Goal: Task Accomplishment & Management: Manage account settings

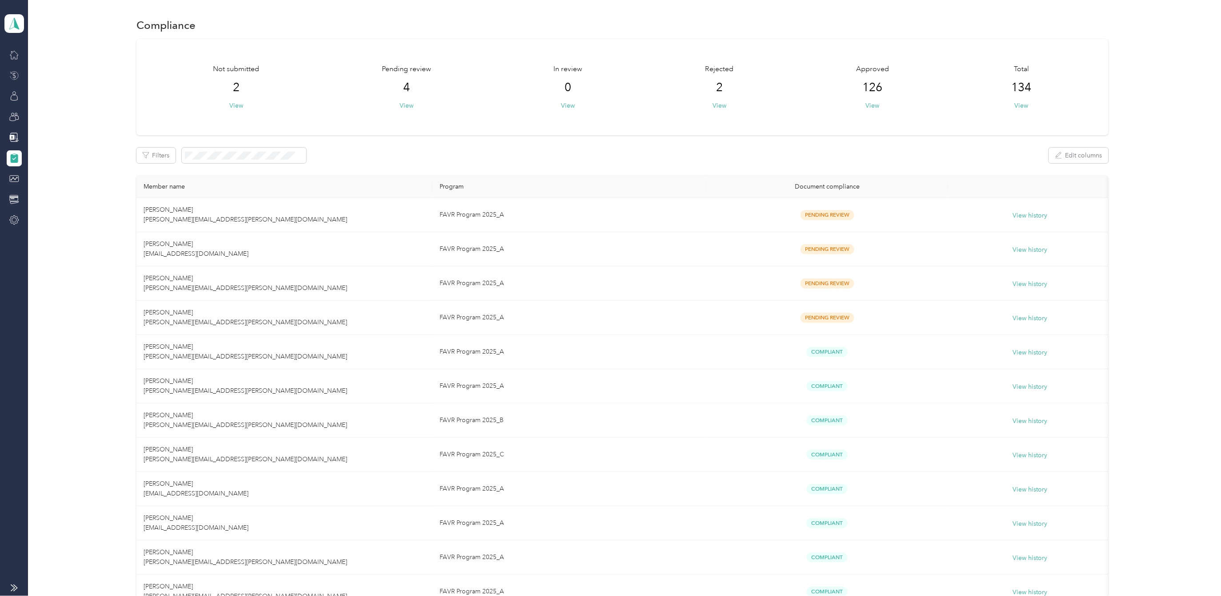
click at [14, 76] on icon at bounding box center [14, 76] width 10 height 10
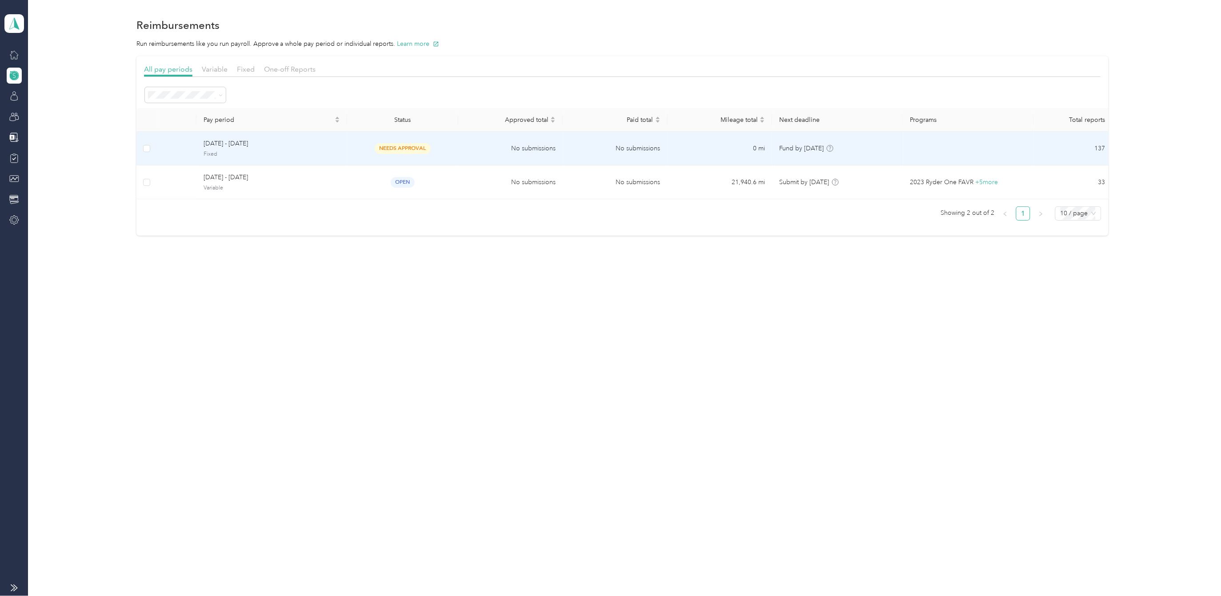
click at [241, 143] on span "[DATE] - [DATE]" at bounding box center [272, 144] width 137 height 10
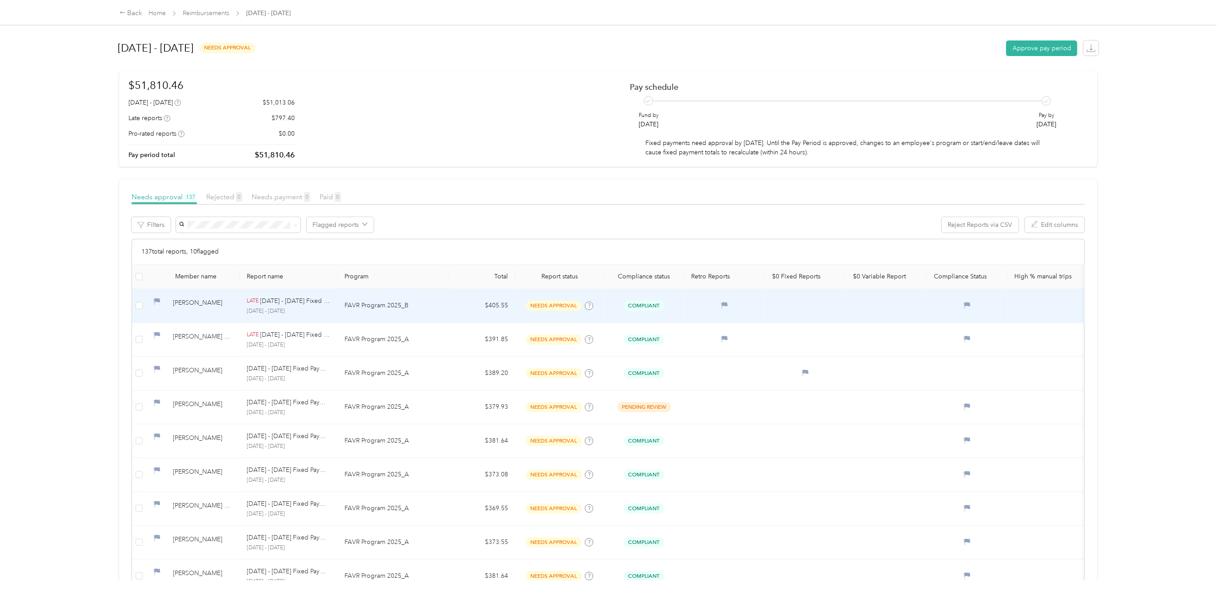
click at [145, 305] on td at bounding box center [139, 306] width 14 height 34
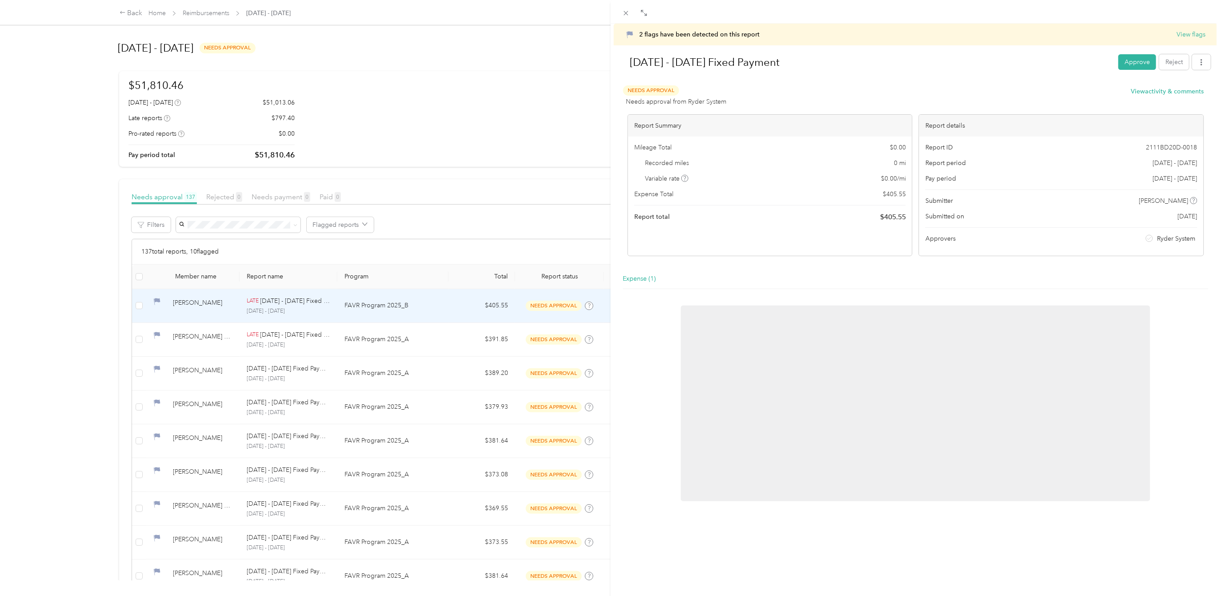
click at [141, 306] on div "2 flags have been detected on this report View flags [DATE] - [DATE] Fixed Paym…" at bounding box center [610, 298] width 1221 height 596
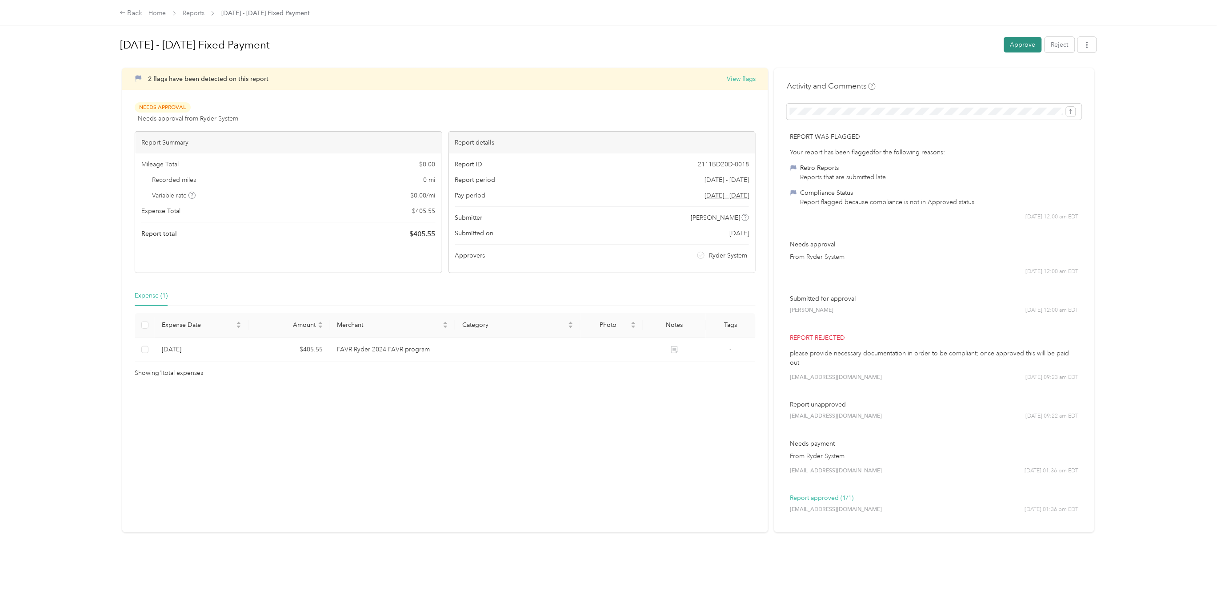
click at [1023, 42] on button "Approve" at bounding box center [1023, 45] width 38 height 16
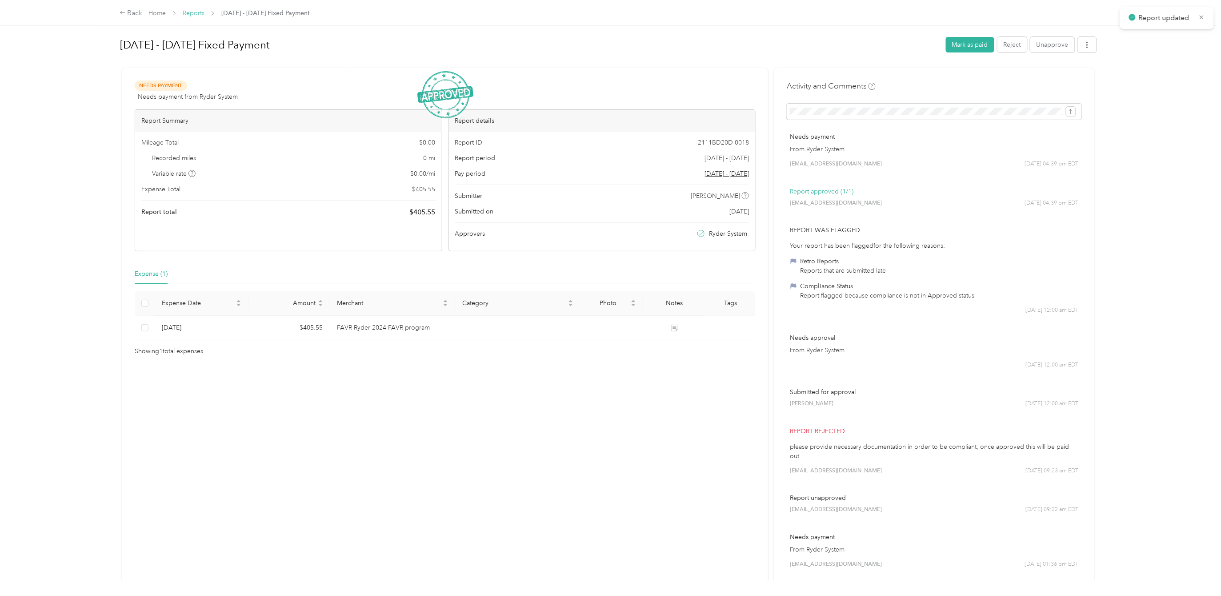
click at [196, 13] on link "Reports" at bounding box center [194, 13] width 22 height 8
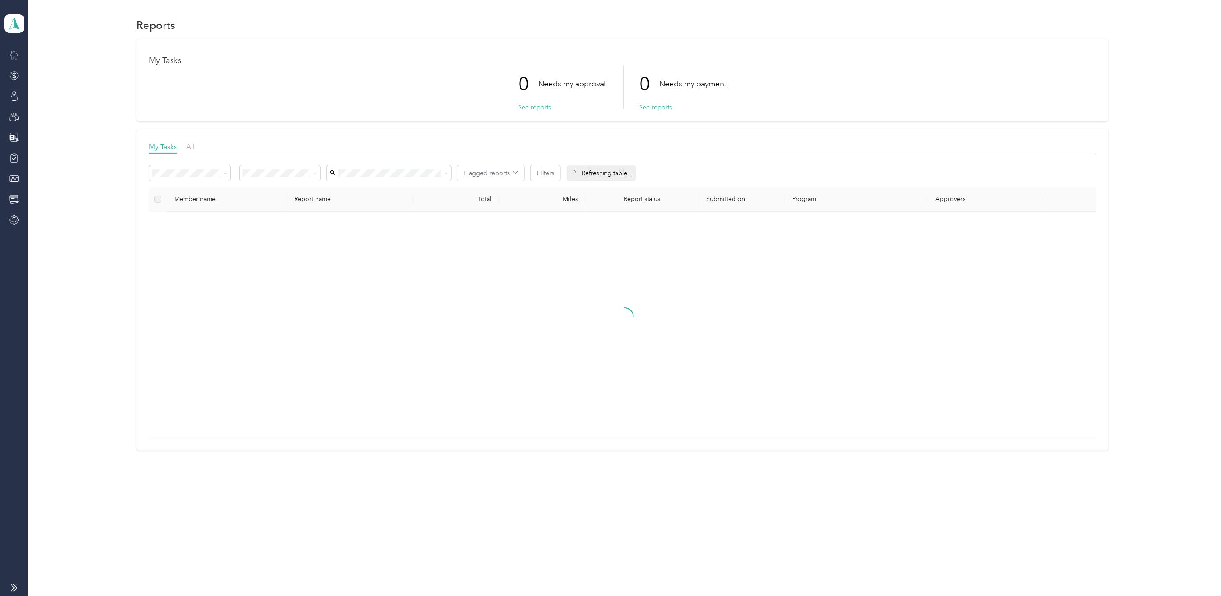
click at [20, 53] on div at bounding box center [14, 55] width 15 height 16
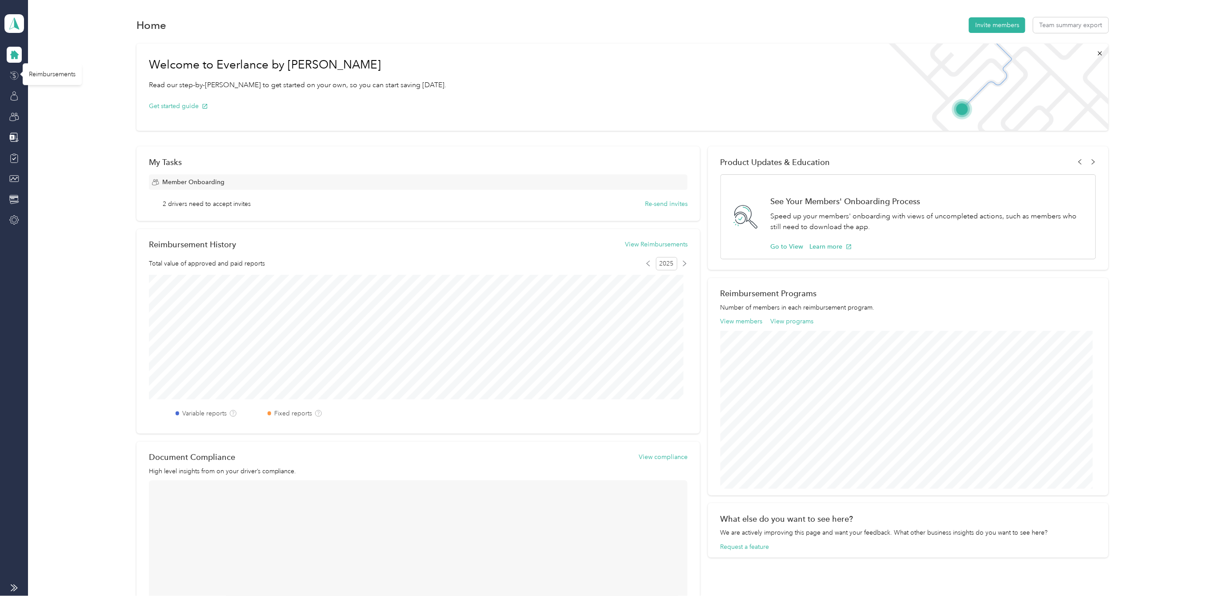
click at [16, 74] on icon at bounding box center [14, 76] width 10 height 10
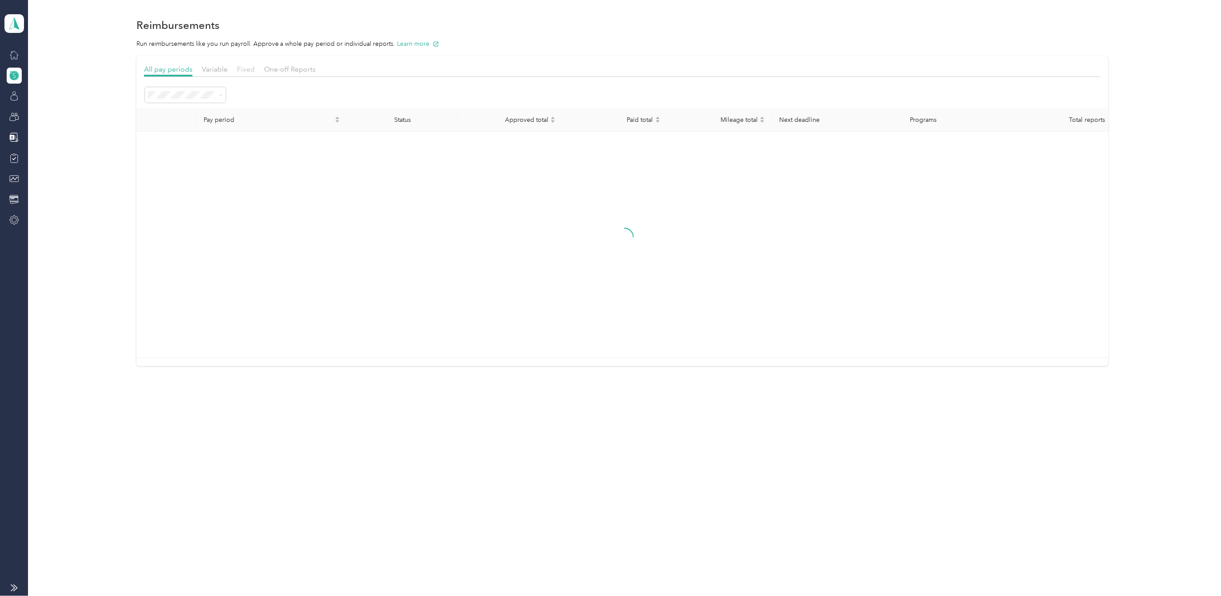
click at [249, 68] on span "Fixed" at bounding box center [246, 69] width 18 height 8
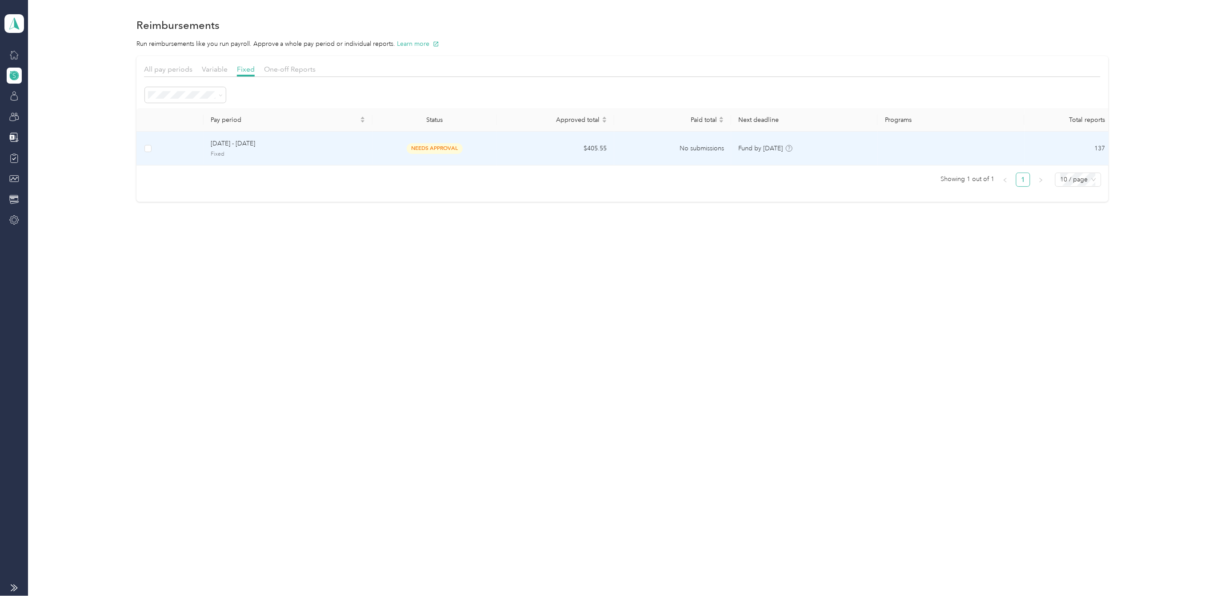
click at [247, 144] on span "[DATE] - [DATE]" at bounding box center [288, 144] width 154 height 10
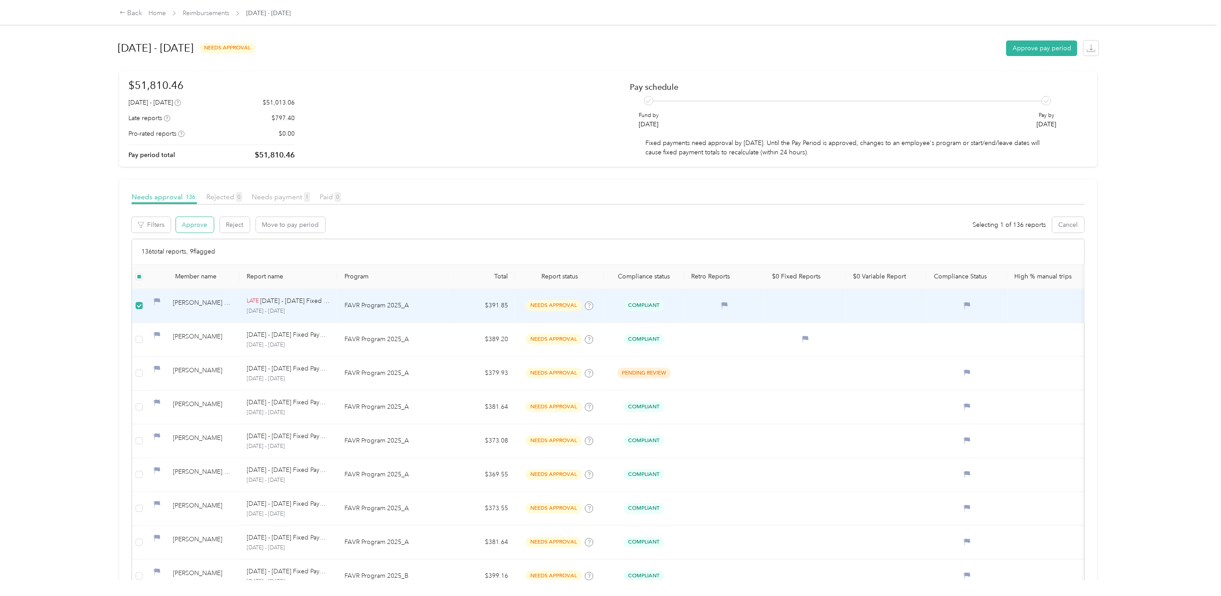
click at [189, 227] on button "Approve" at bounding box center [195, 225] width 38 height 16
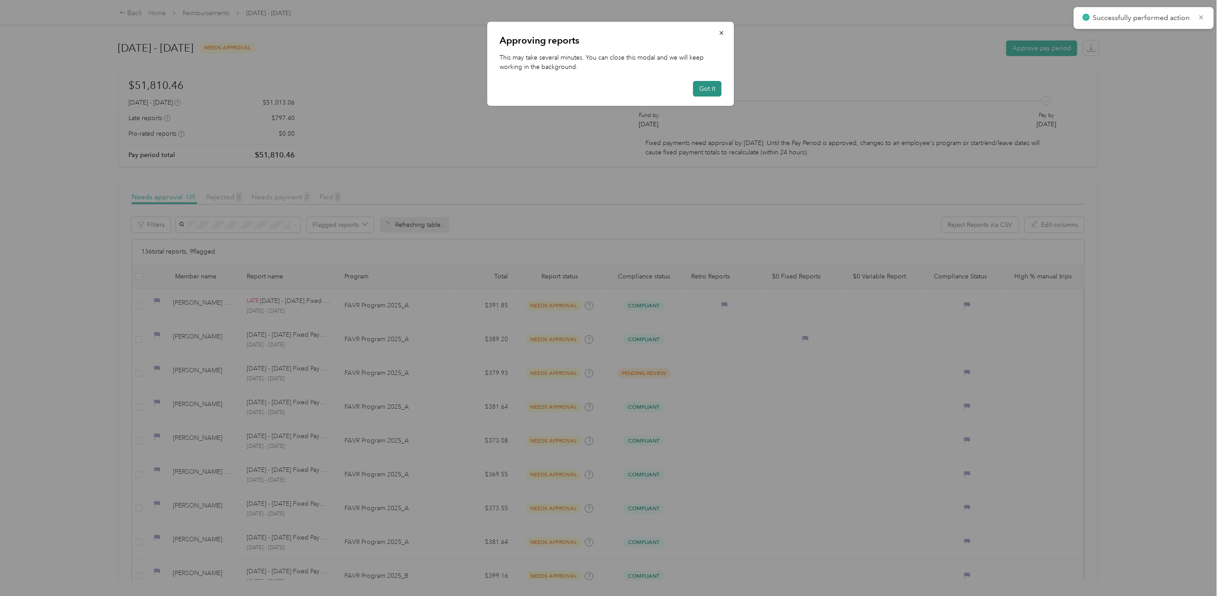
click at [710, 86] on button "Got it" at bounding box center [707, 89] width 28 height 16
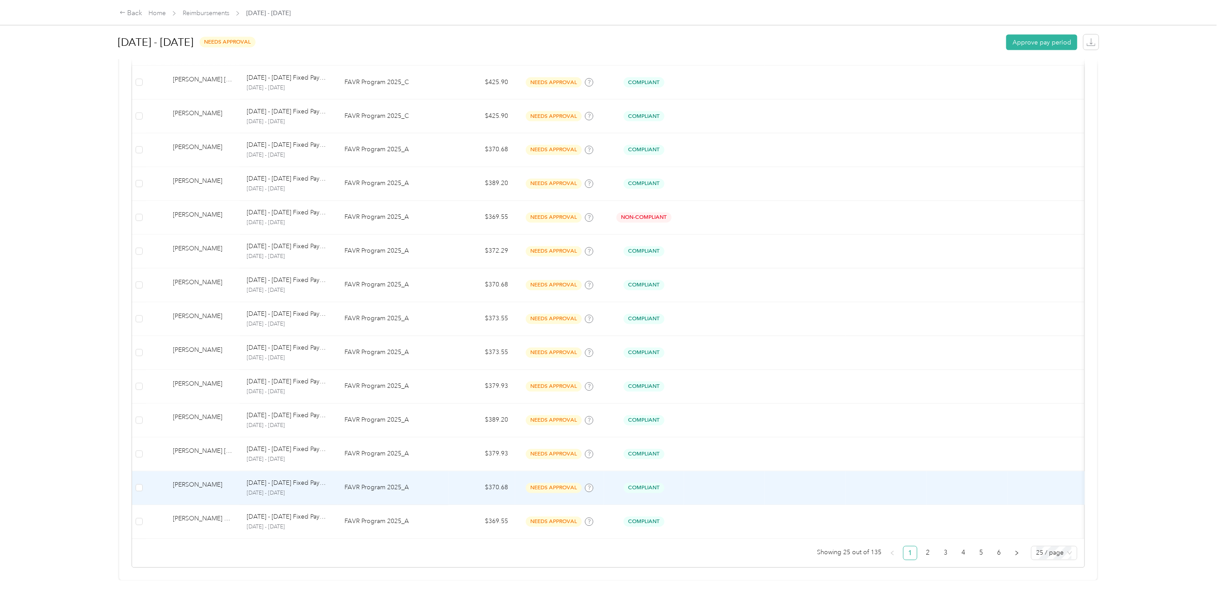
scroll to position [627, 0]
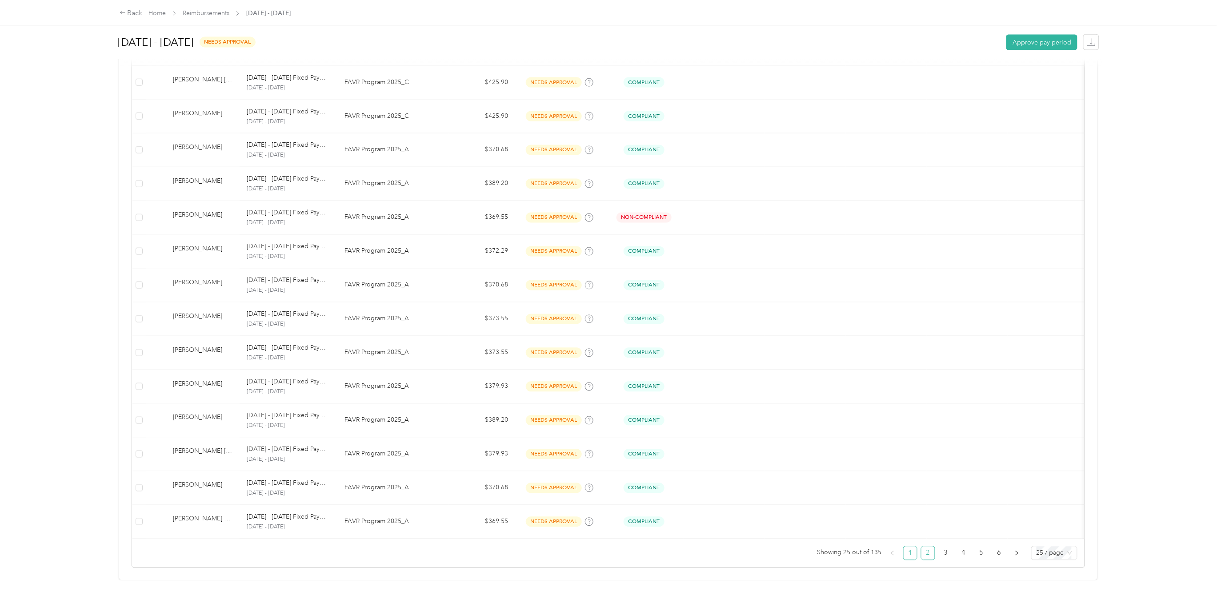
click at [922, 546] on link "2" at bounding box center [928, 552] width 13 height 13
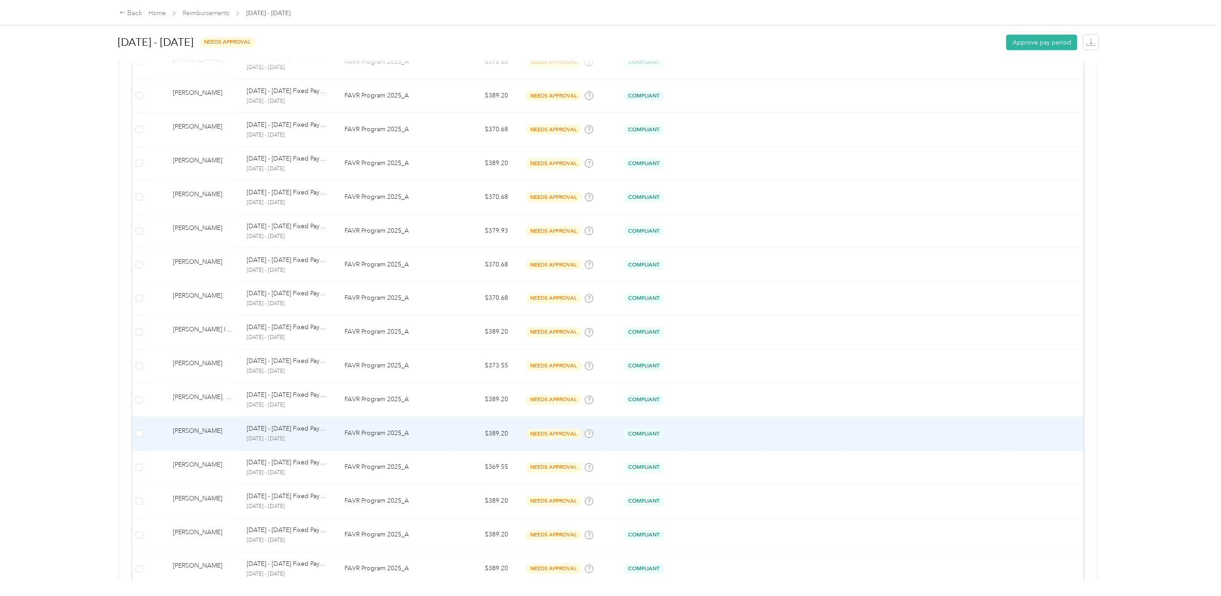
scroll to position [622, 0]
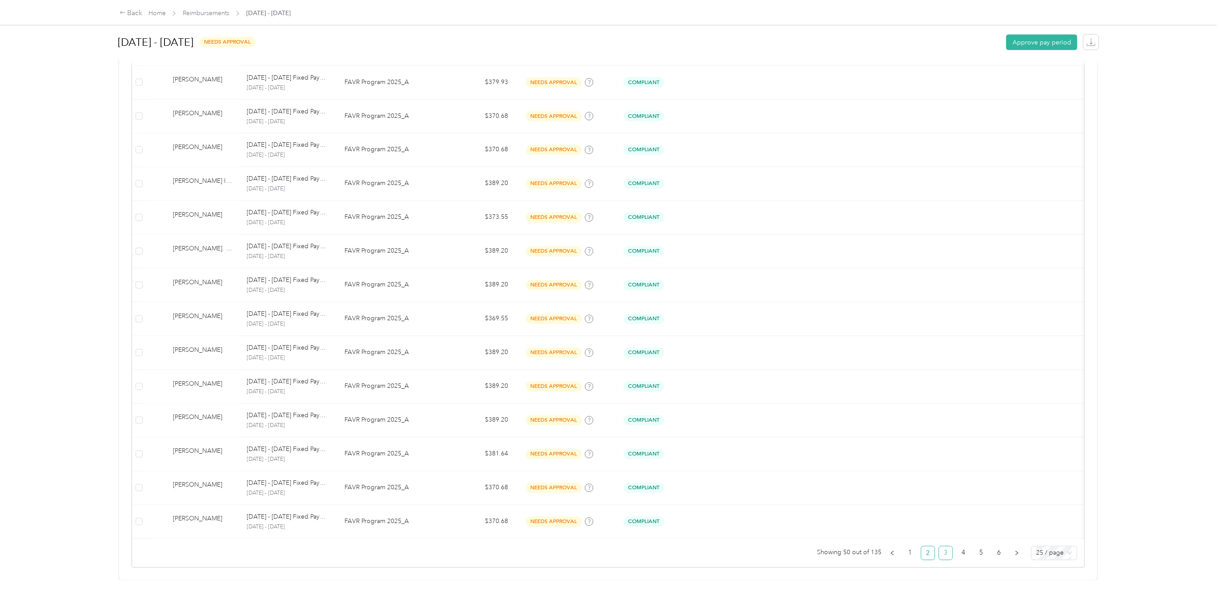
click at [940, 547] on link "3" at bounding box center [946, 552] width 13 height 13
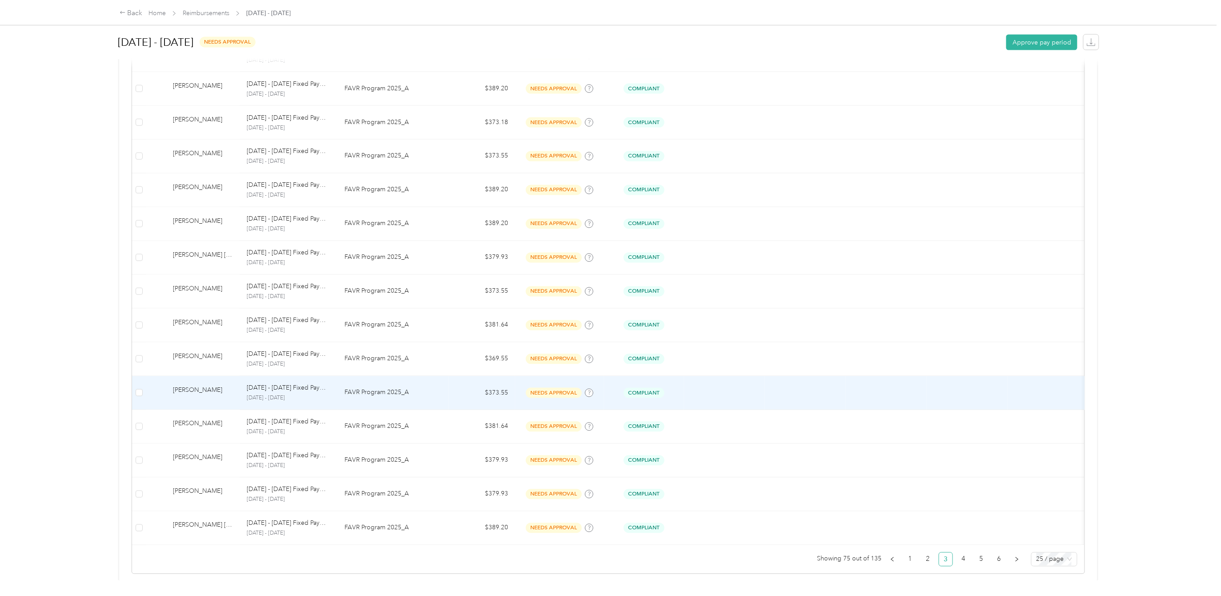
scroll to position [627, 0]
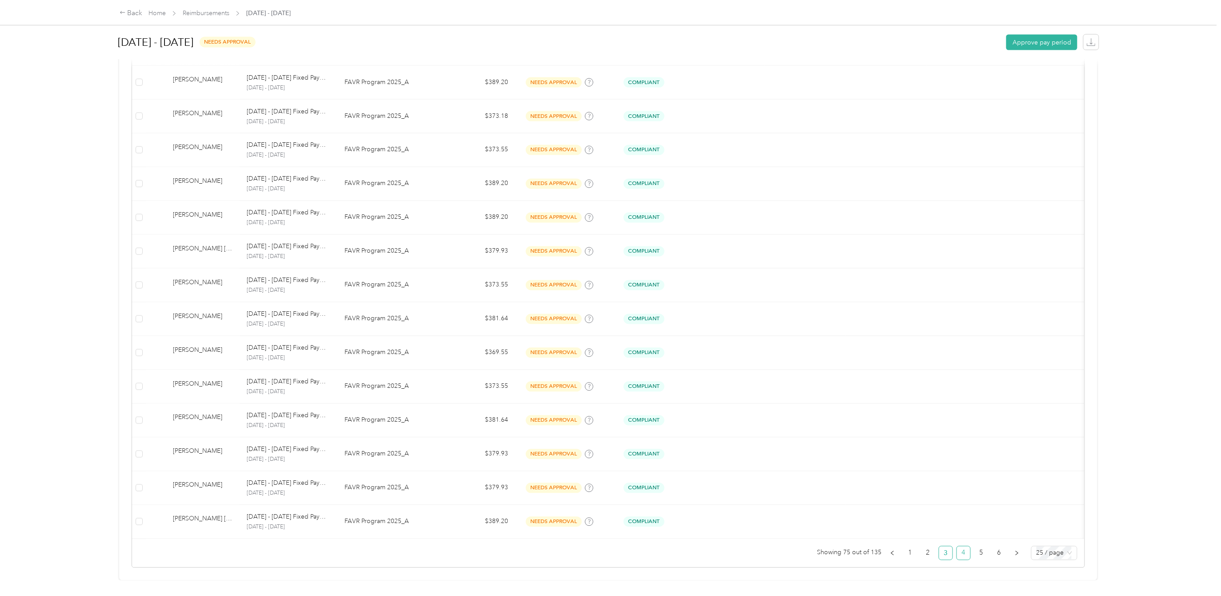
click at [960, 546] on link "4" at bounding box center [963, 552] width 13 height 13
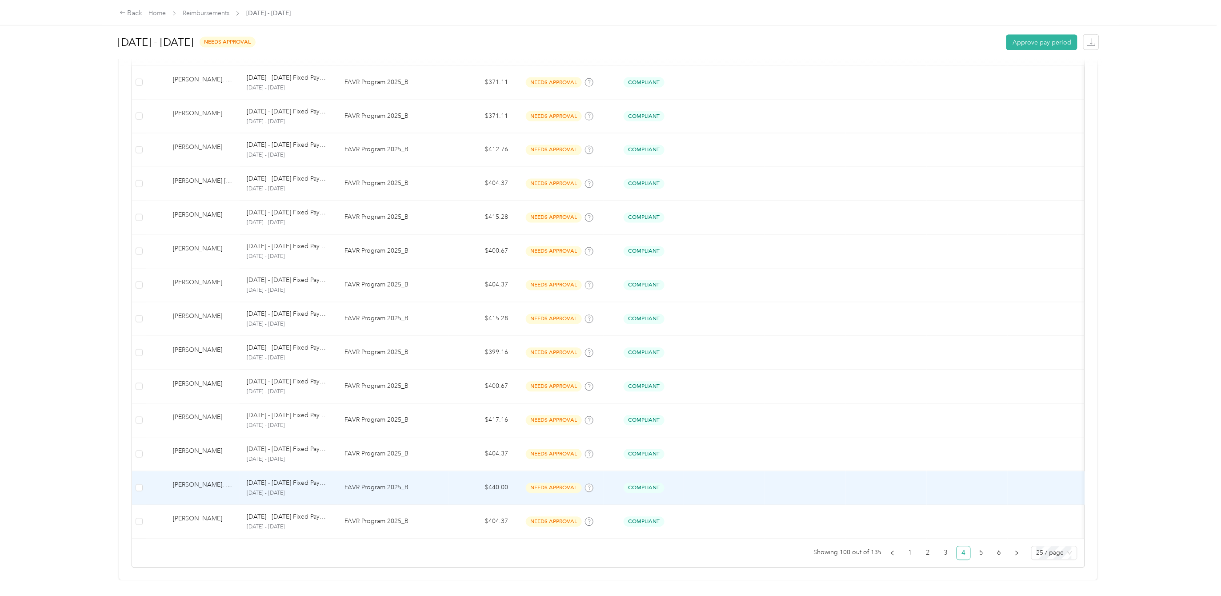
scroll to position [627, 0]
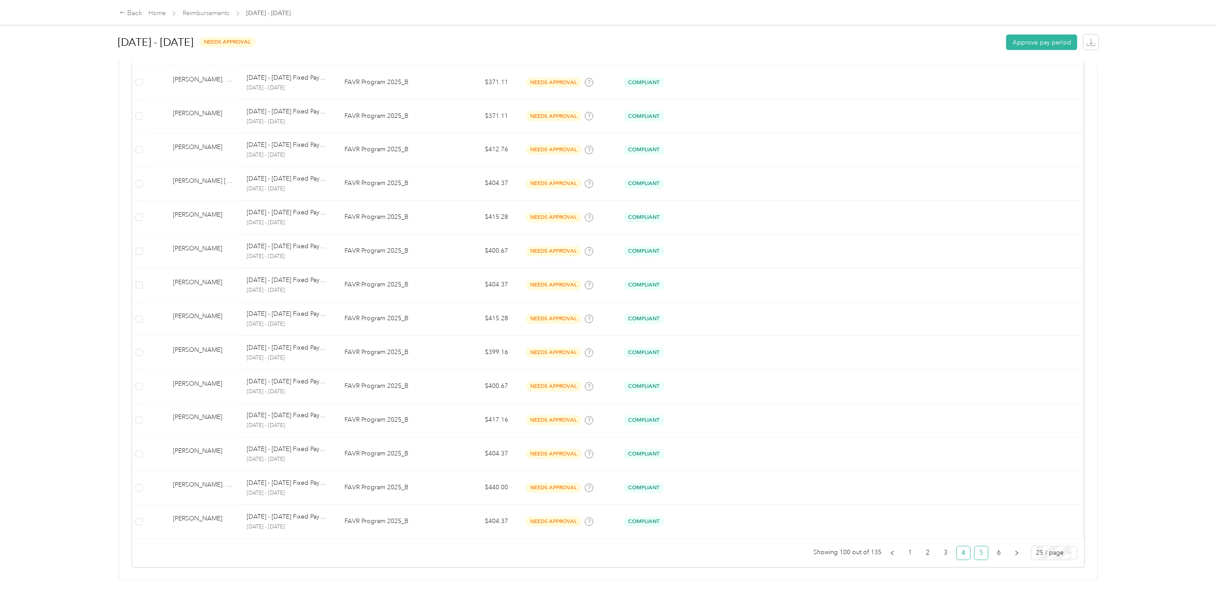
click at [975, 546] on link "5" at bounding box center [981, 552] width 13 height 13
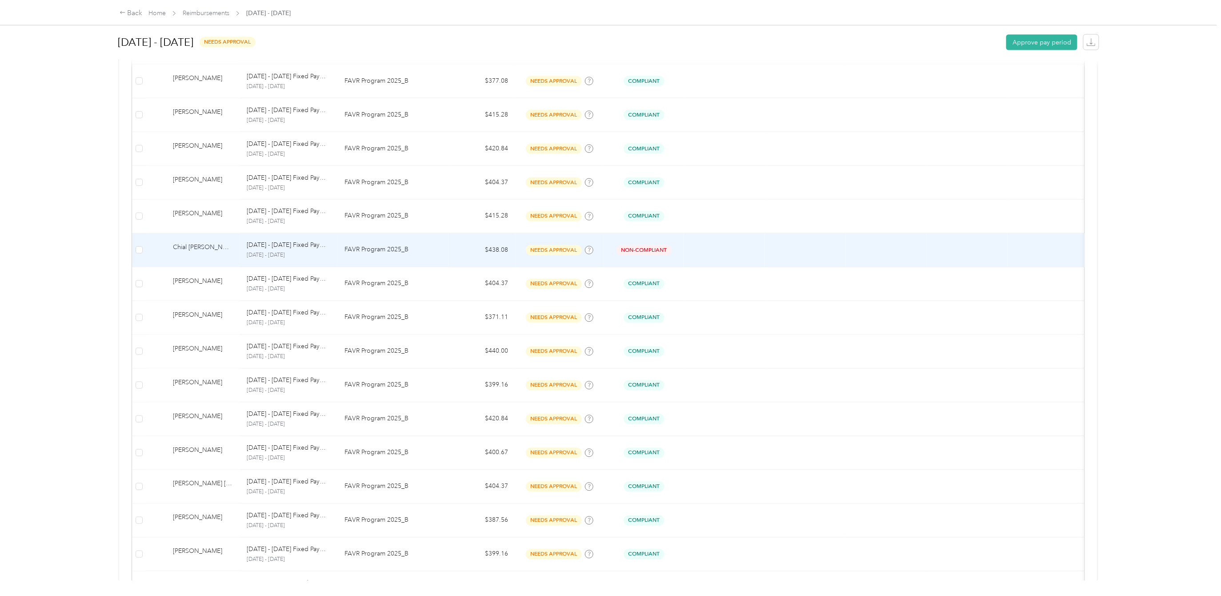
scroll to position [627, 0]
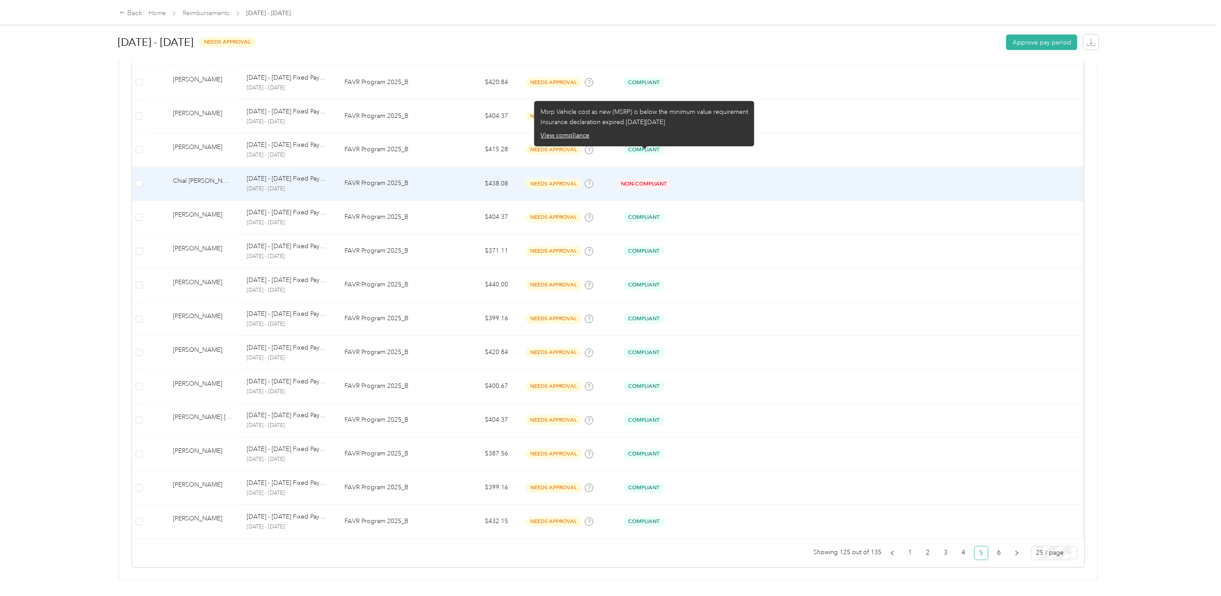
click at [632, 179] on span "Non-Compliant" at bounding box center [644, 184] width 55 height 10
click at [580, 133] on button "View compliance" at bounding box center [565, 135] width 49 height 9
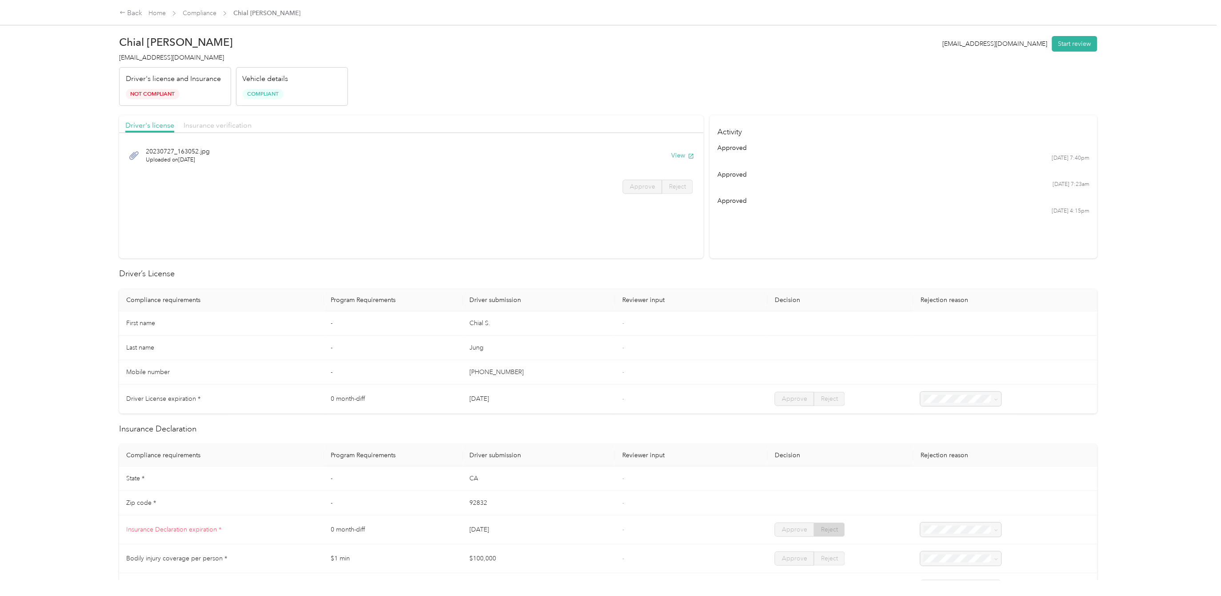
click at [218, 124] on span "Insurance verification" at bounding box center [218, 125] width 68 height 8
click at [152, 127] on span "Driver's license" at bounding box center [149, 125] width 49 height 8
click at [201, 13] on link "Compliance" at bounding box center [200, 13] width 34 height 8
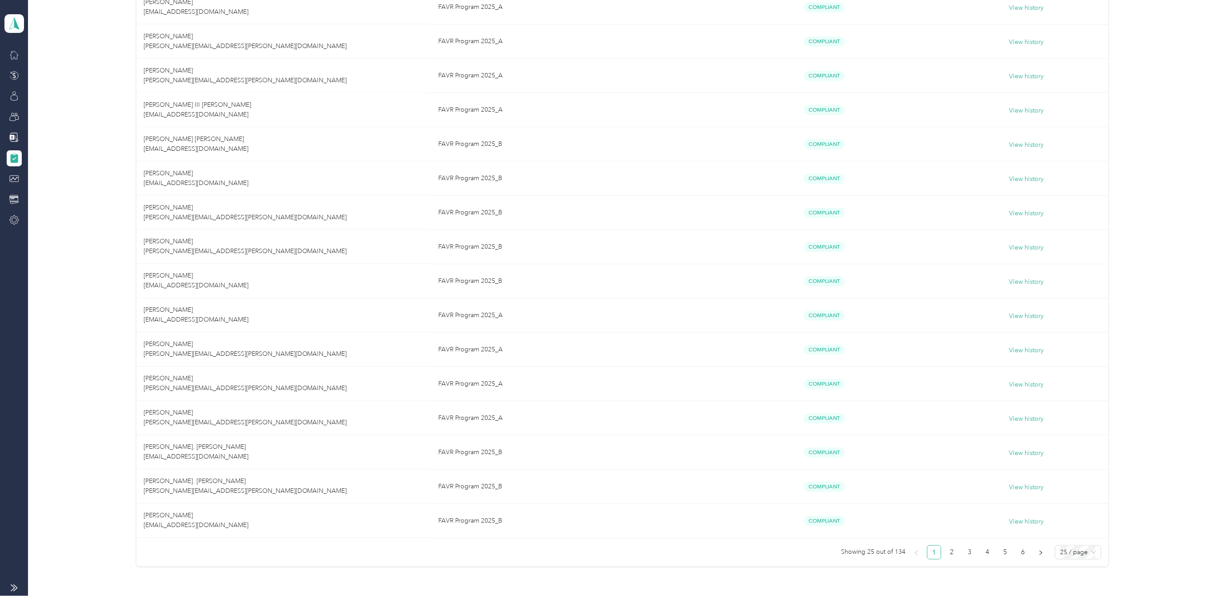
scroll to position [582, 0]
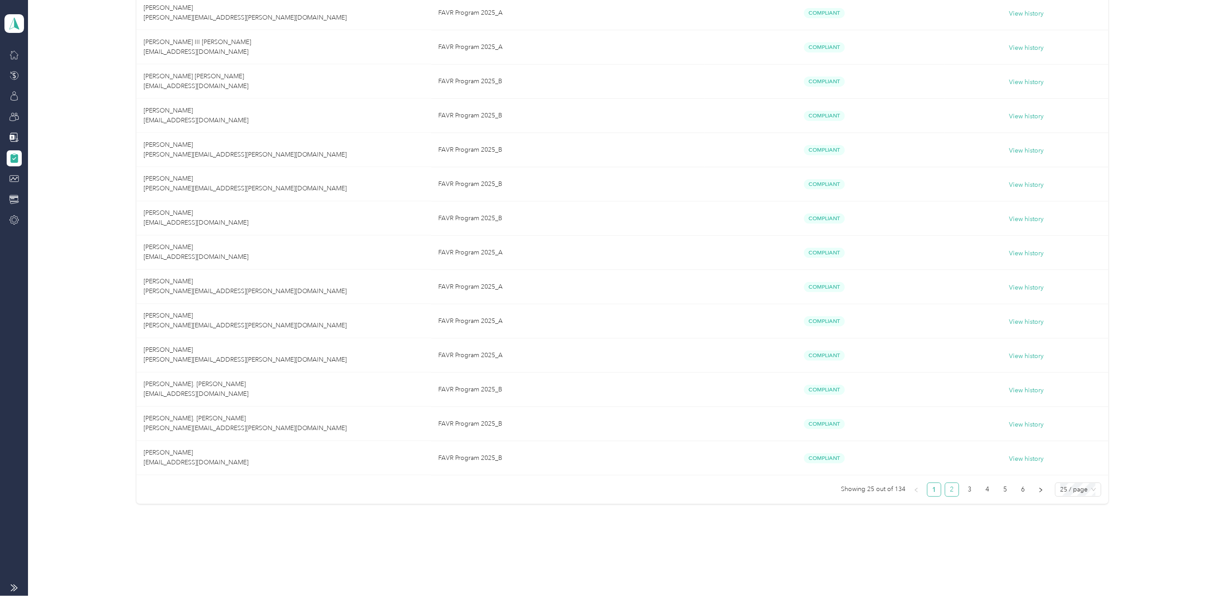
click at [946, 491] on link "2" at bounding box center [952, 489] width 13 height 13
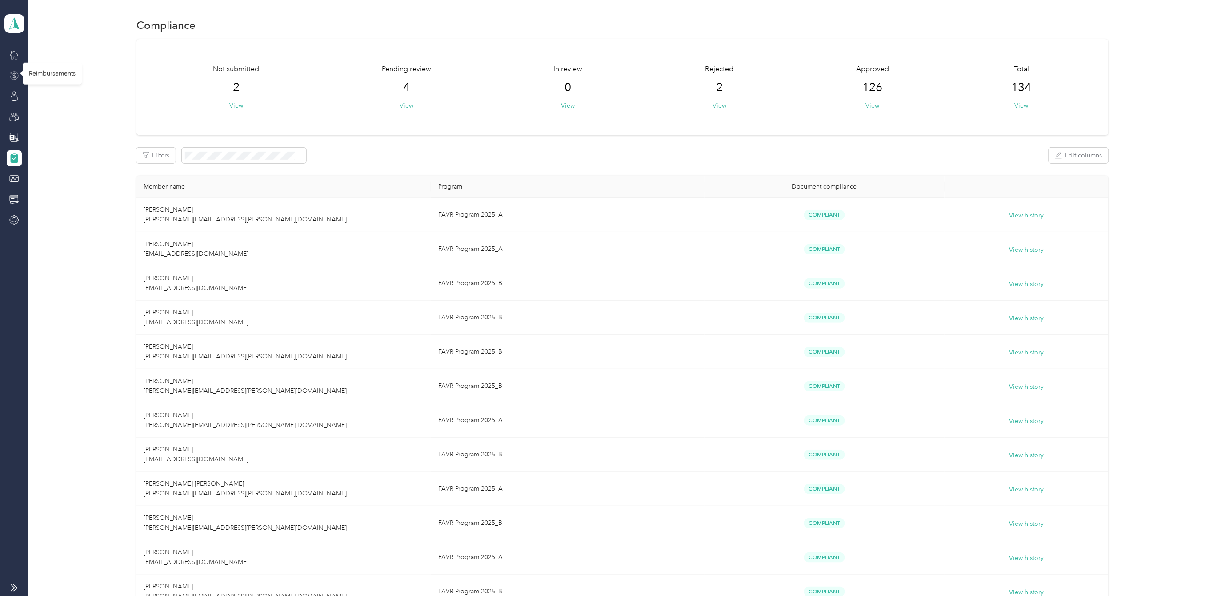
click at [18, 74] on icon at bounding box center [14, 76] width 10 height 10
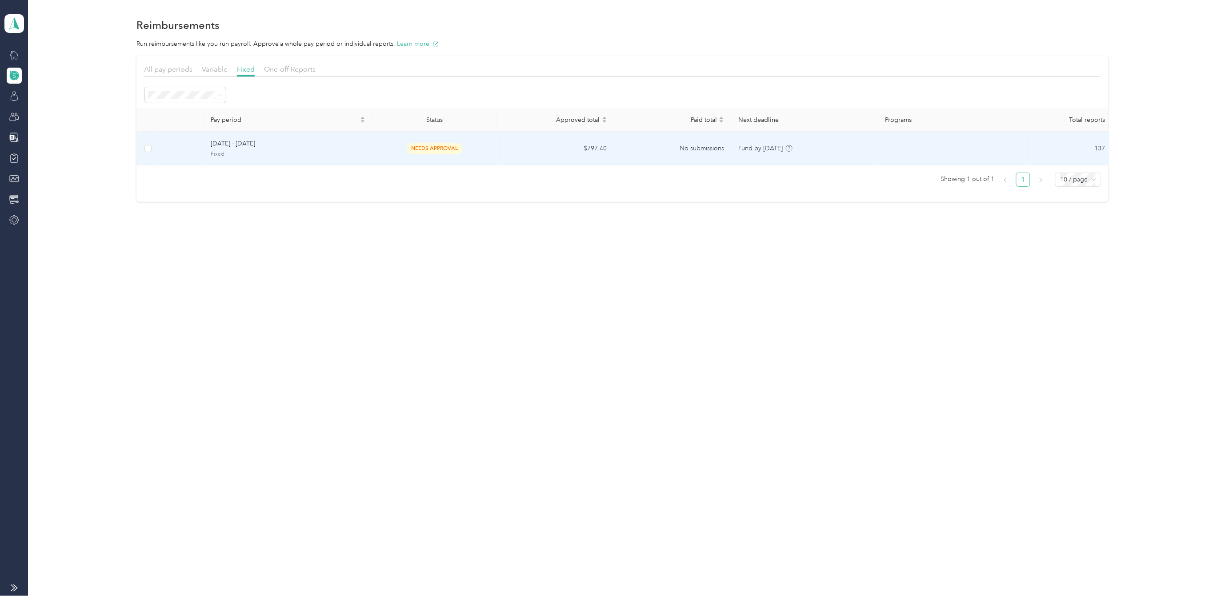
click at [244, 144] on span "[DATE] - [DATE]" at bounding box center [288, 144] width 154 height 10
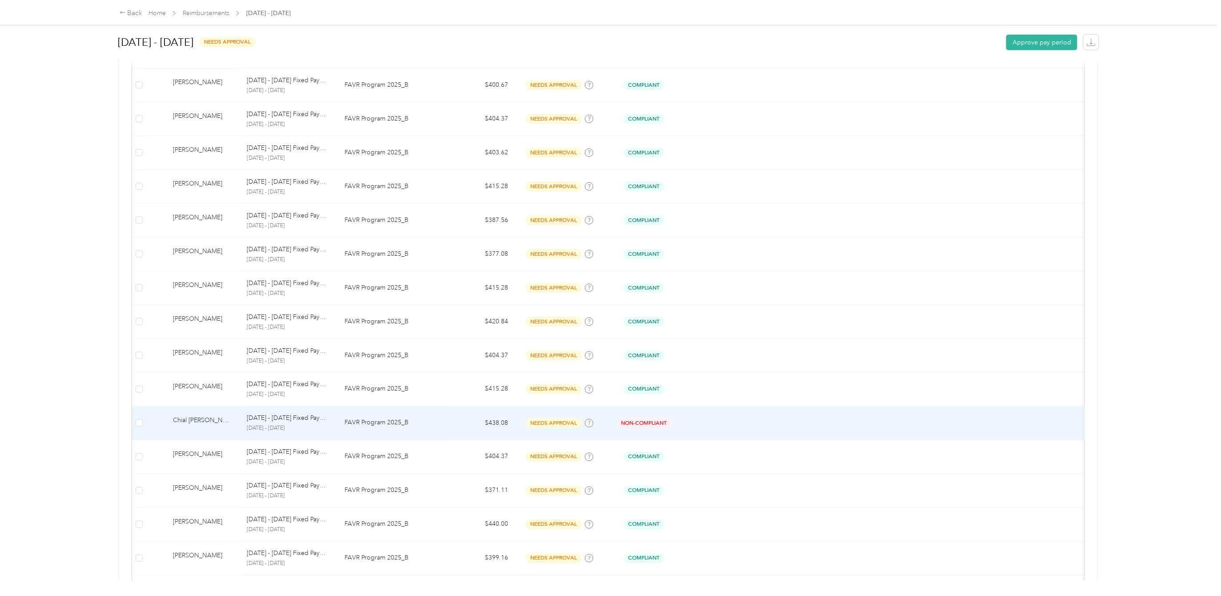
scroll to position [534, 0]
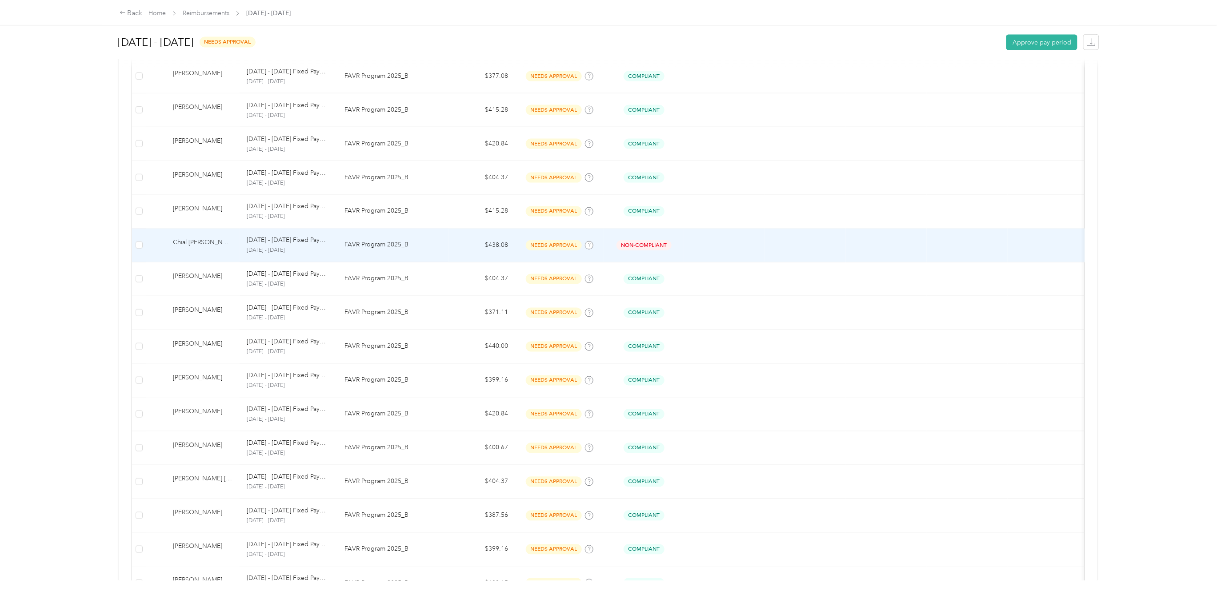
drag, startPoint x: 297, startPoint y: 244, endPoint x: 646, endPoint y: 247, distance: 349.9
click at [646, 247] on span "Non-Compliant" at bounding box center [644, 245] width 55 height 10
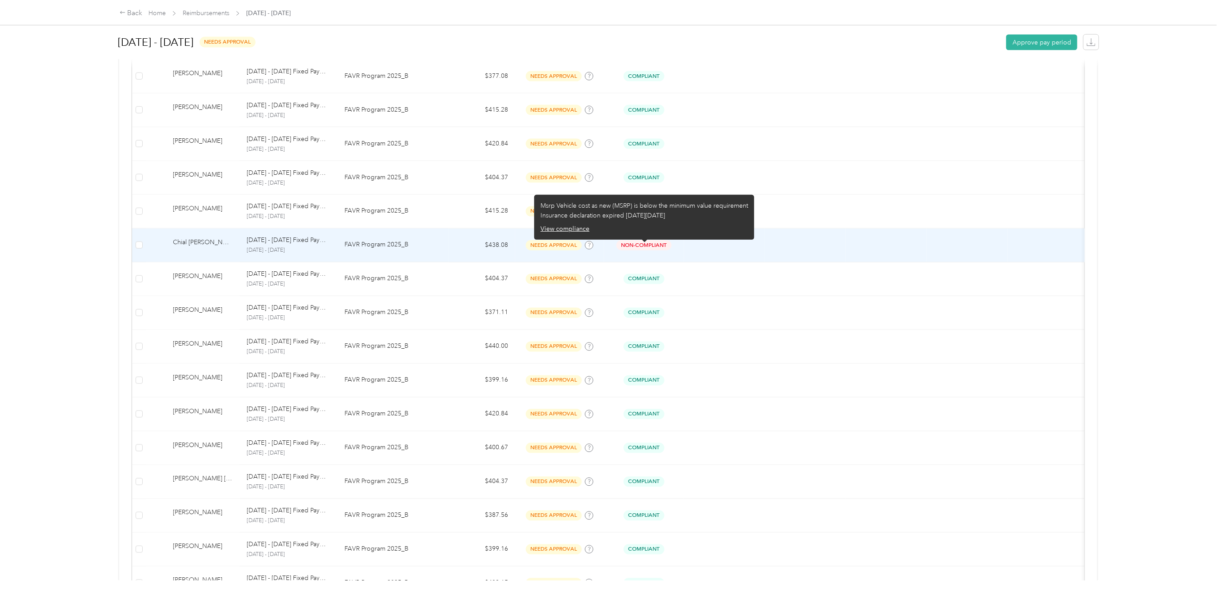
click at [646, 247] on span "Non-Compliant" at bounding box center [644, 245] width 55 height 10
click at [656, 250] on span "Non-Compliant" at bounding box center [644, 245] width 55 height 10
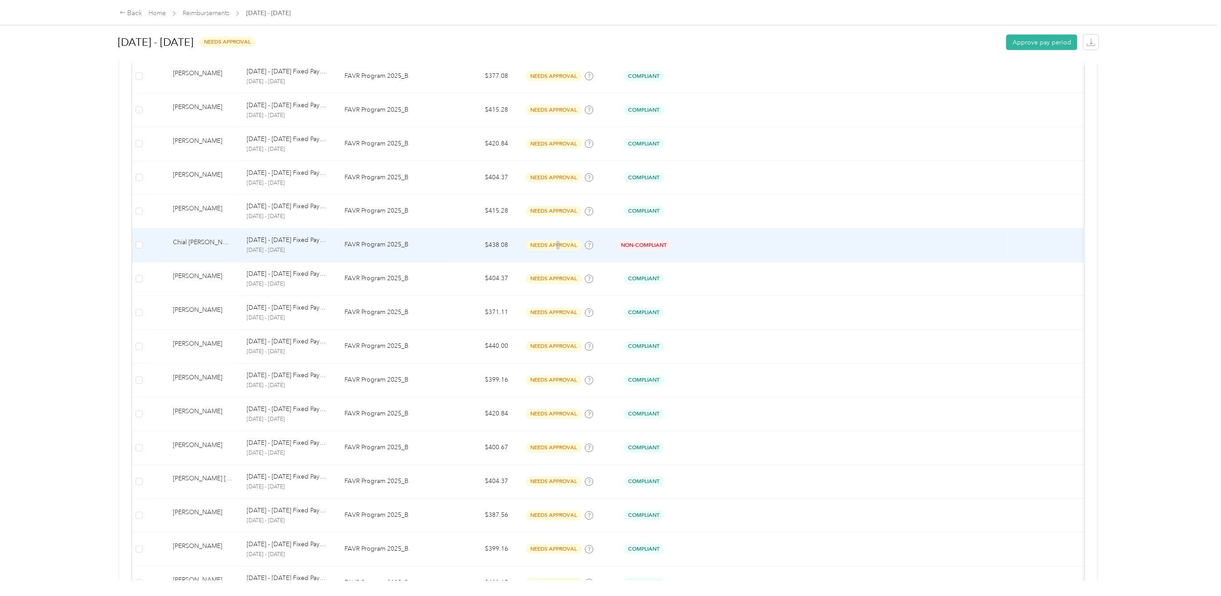
drag, startPoint x: 657, startPoint y: 250, endPoint x: 559, endPoint y: 248, distance: 97.4
click at [559, 248] on span "needs approval" at bounding box center [554, 245] width 56 height 10
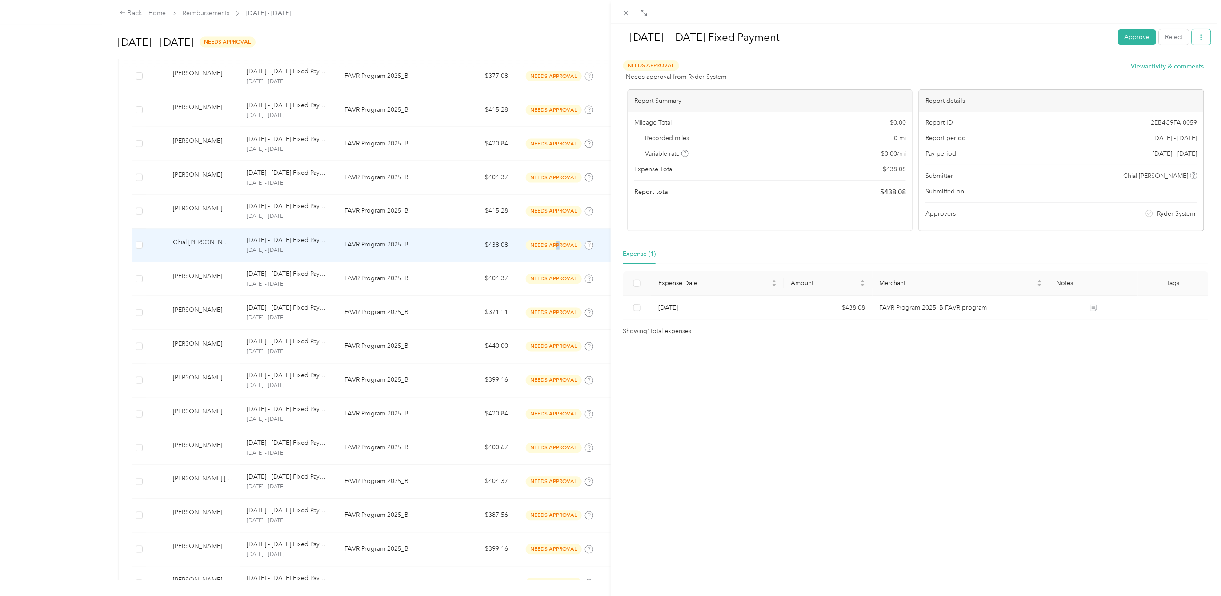
click at [1201, 37] on icon "button" at bounding box center [1202, 37] width 2 height 6
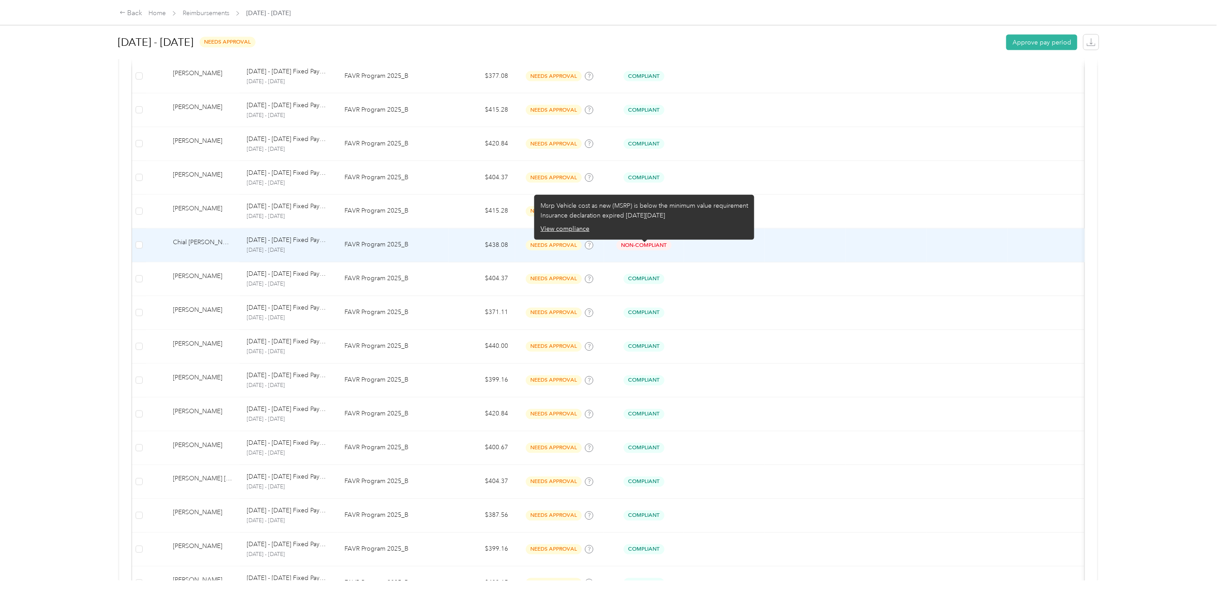
click at [635, 246] on span "Non-Compliant" at bounding box center [644, 245] width 55 height 10
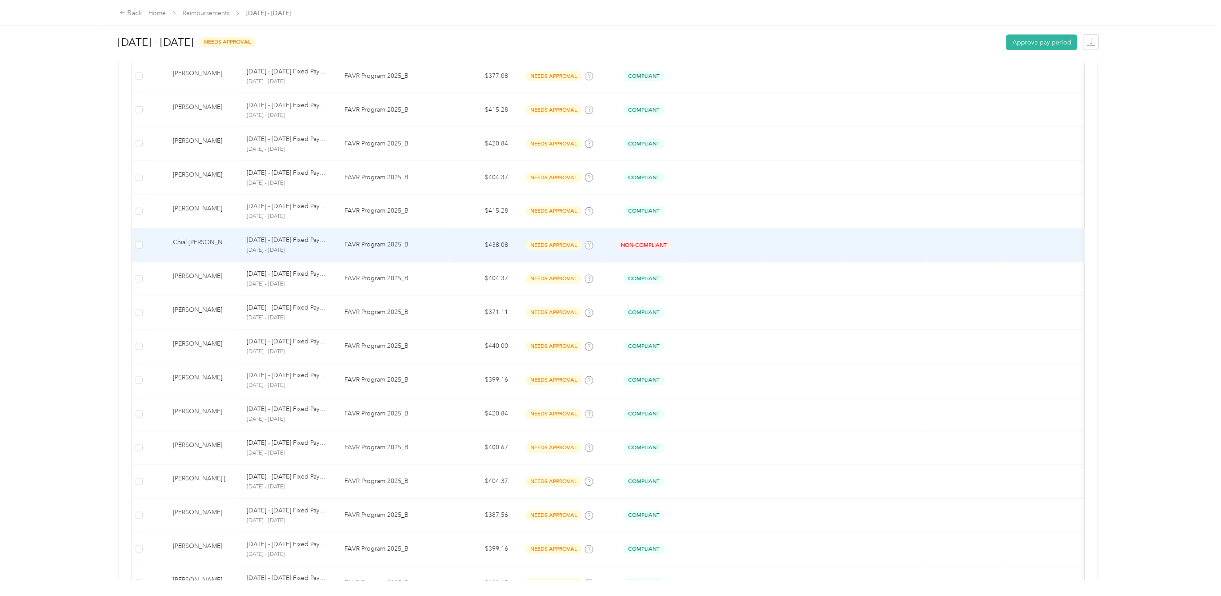
click at [556, 249] on span "needs approval" at bounding box center [554, 245] width 56 height 10
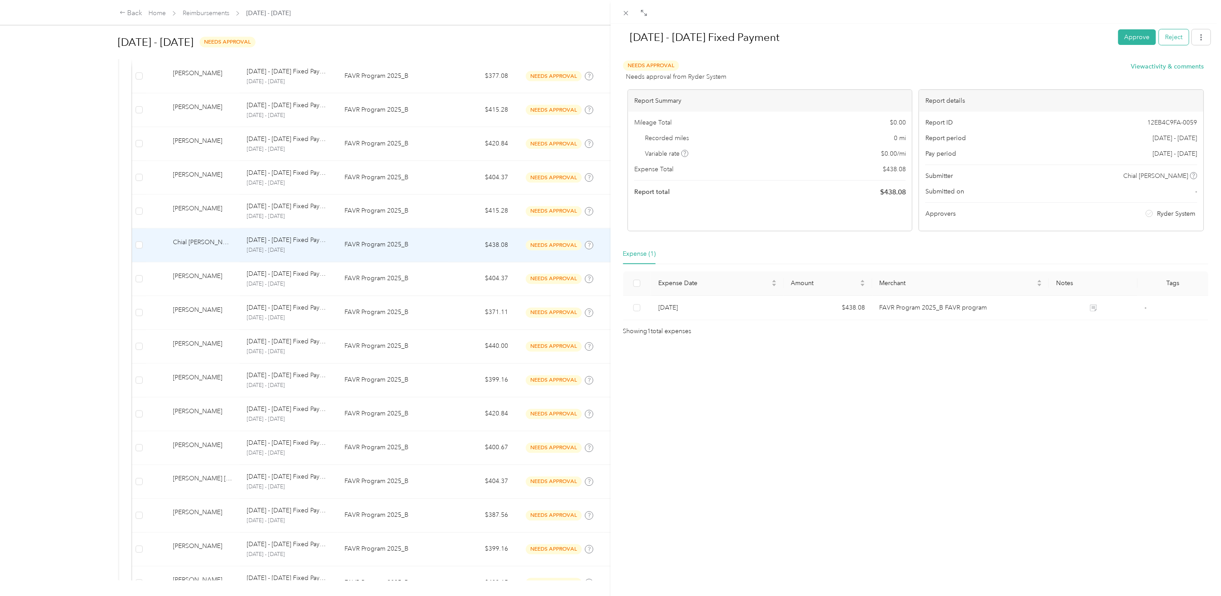
click at [1164, 42] on button "Reject" at bounding box center [1175, 37] width 30 height 16
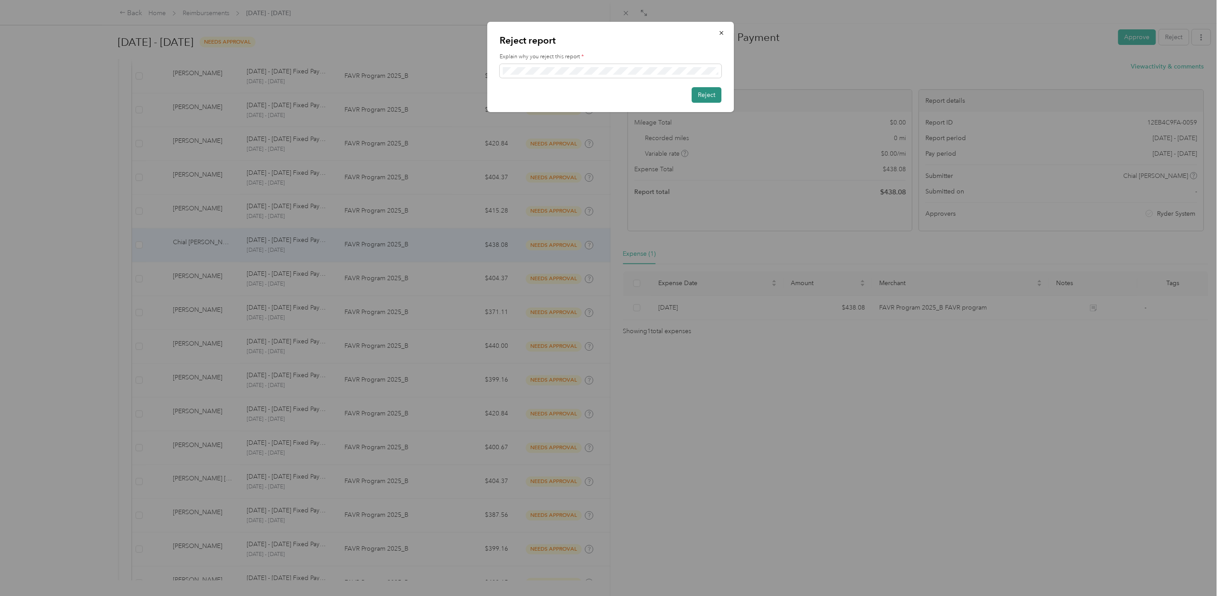
click at [715, 92] on button "Reject" at bounding box center [707, 95] width 30 height 16
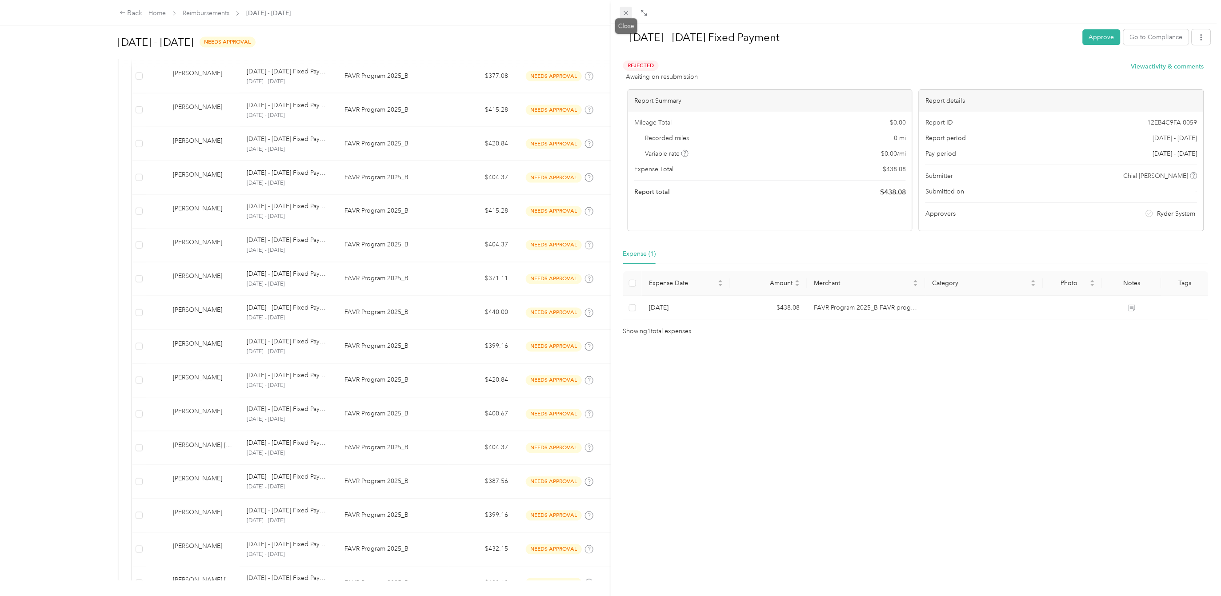
click at [626, 11] on icon at bounding box center [626, 13] width 8 height 8
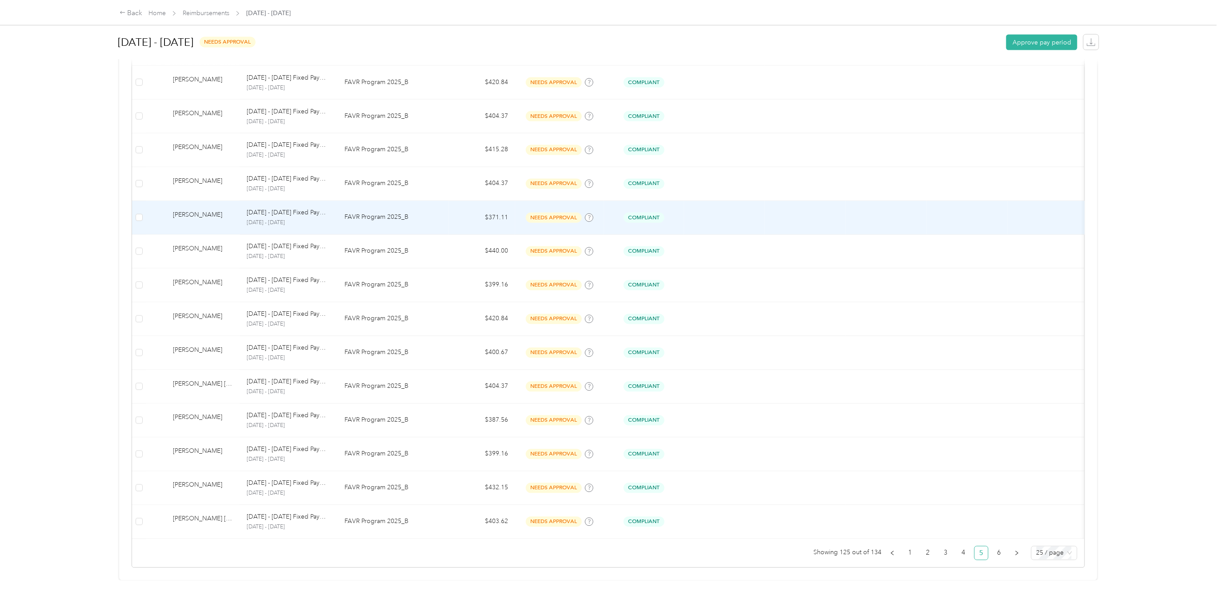
scroll to position [627, 0]
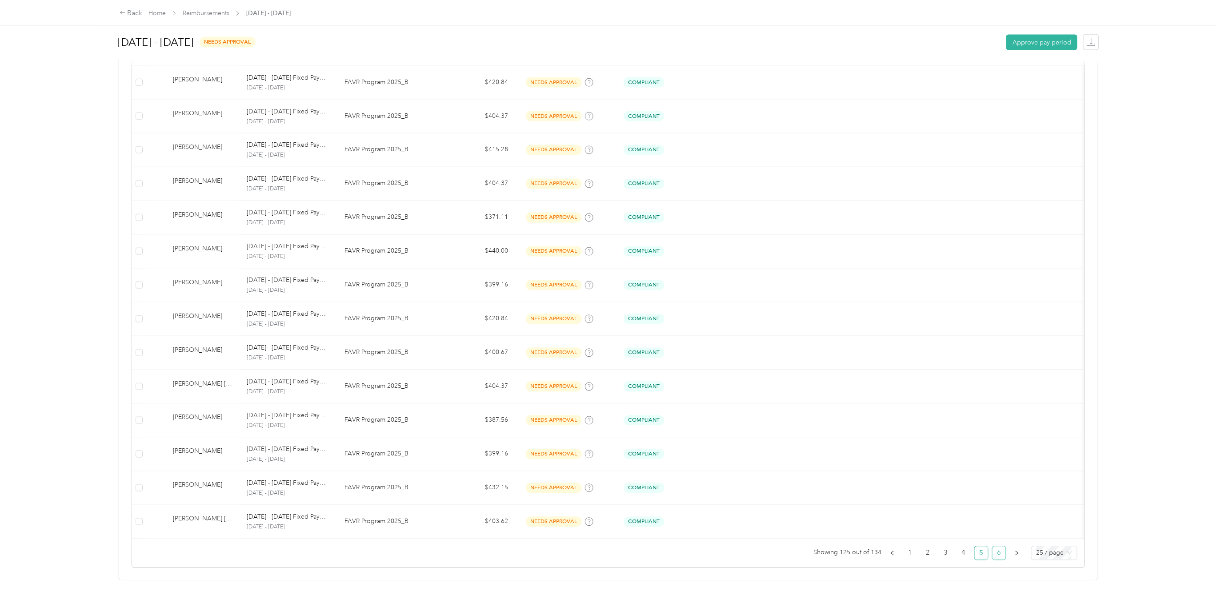
click at [993, 546] on link "6" at bounding box center [999, 552] width 13 height 13
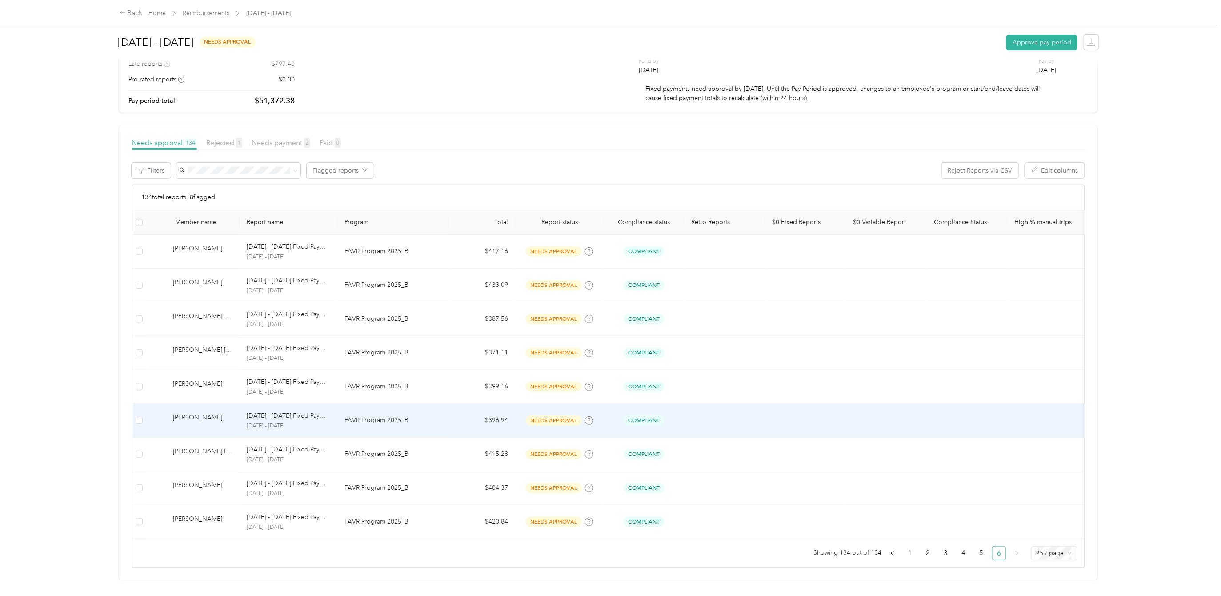
scroll to position [83, 0]
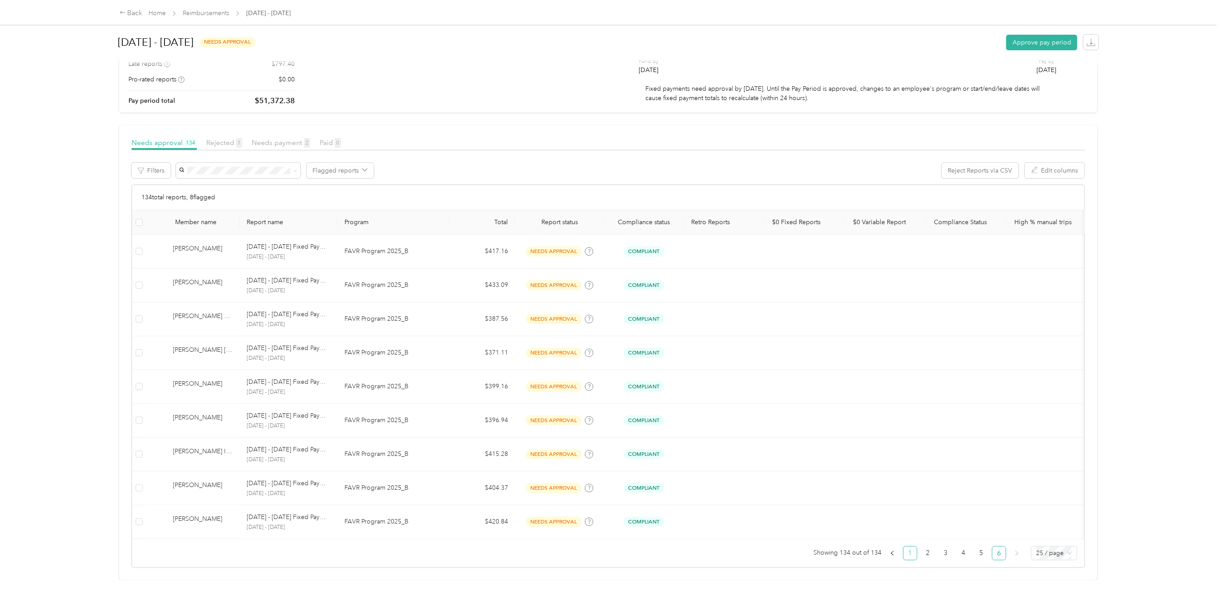
click at [904, 546] on link "1" at bounding box center [910, 552] width 13 height 13
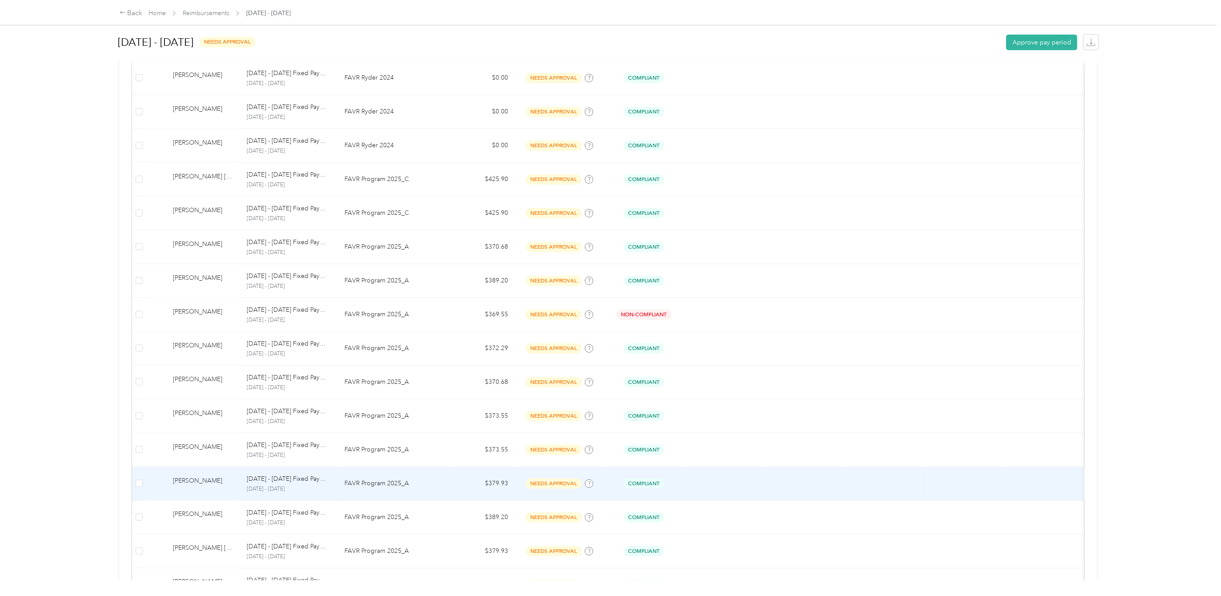
scroll to position [527, 0]
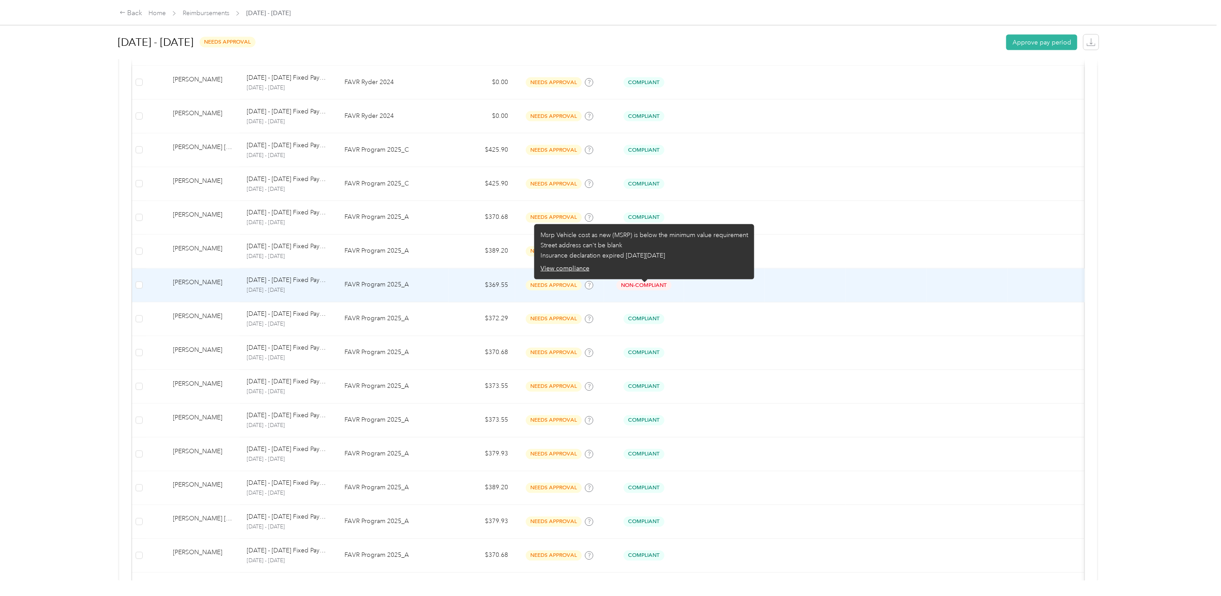
click at [638, 286] on span "Non-Compliant" at bounding box center [644, 285] width 55 height 10
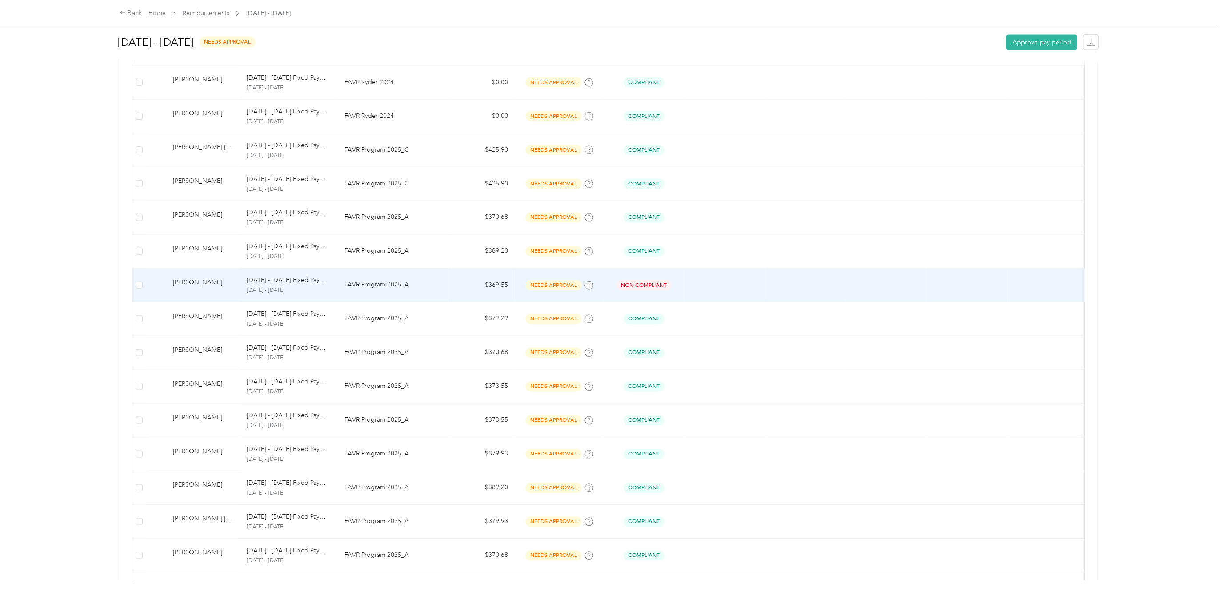
click at [563, 286] on span "needs approval" at bounding box center [554, 285] width 56 height 10
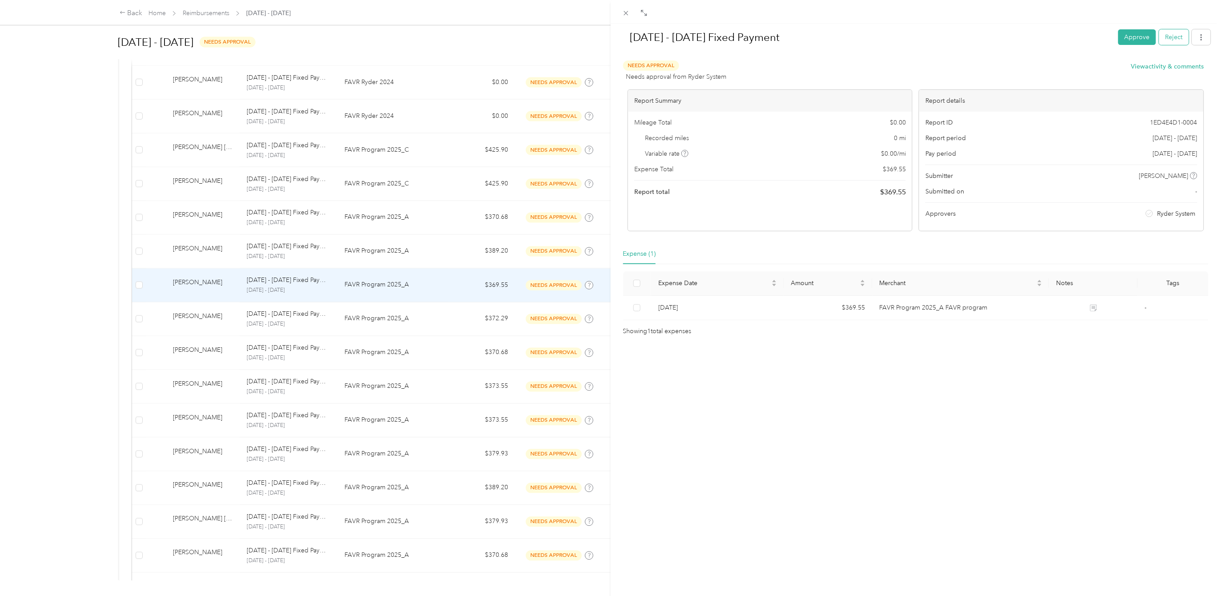
click at [1160, 40] on button "Reject" at bounding box center [1175, 37] width 30 height 16
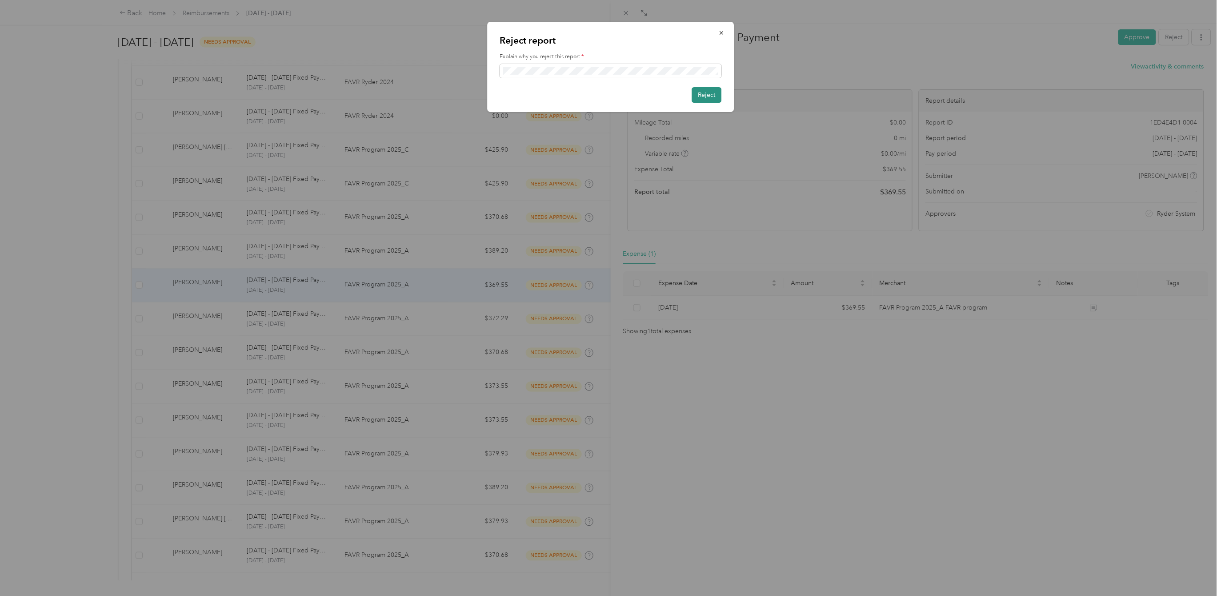
click at [710, 98] on button "Reject" at bounding box center [707, 95] width 30 height 16
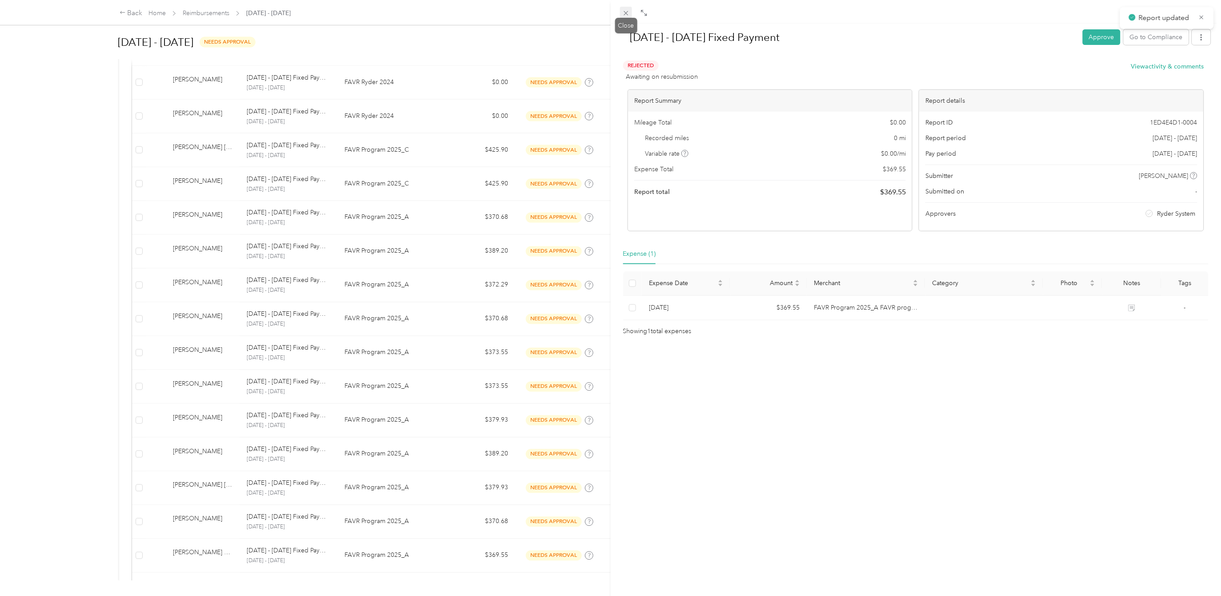
click at [630, 15] on icon at bounding box center [626, 13] width 8 height 8
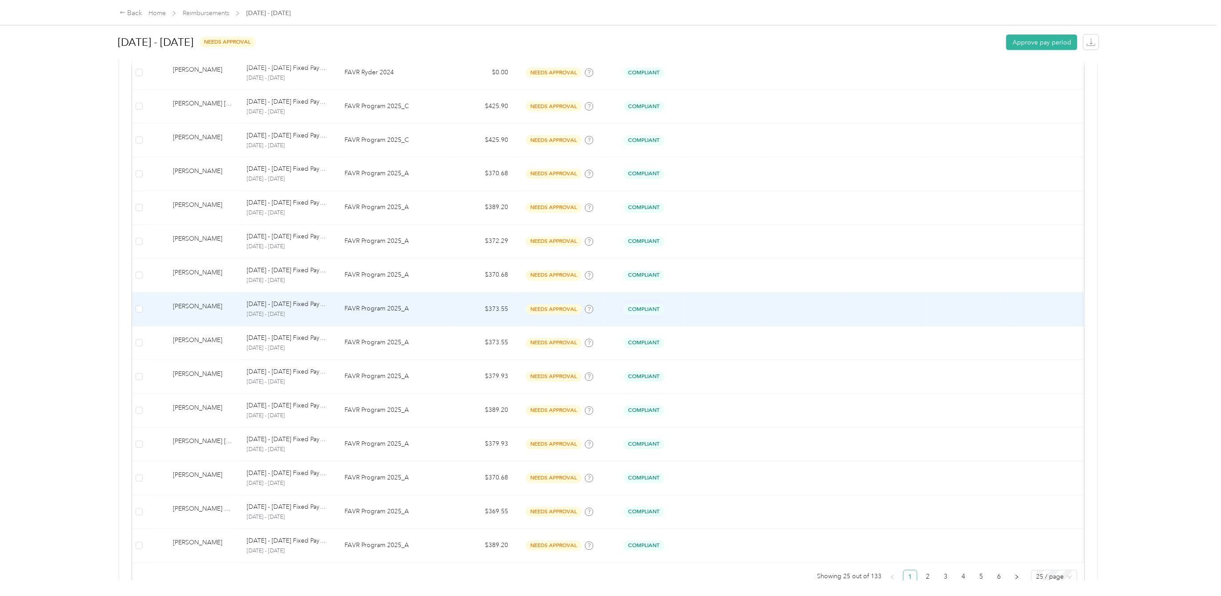
scroll to position [627, 0]
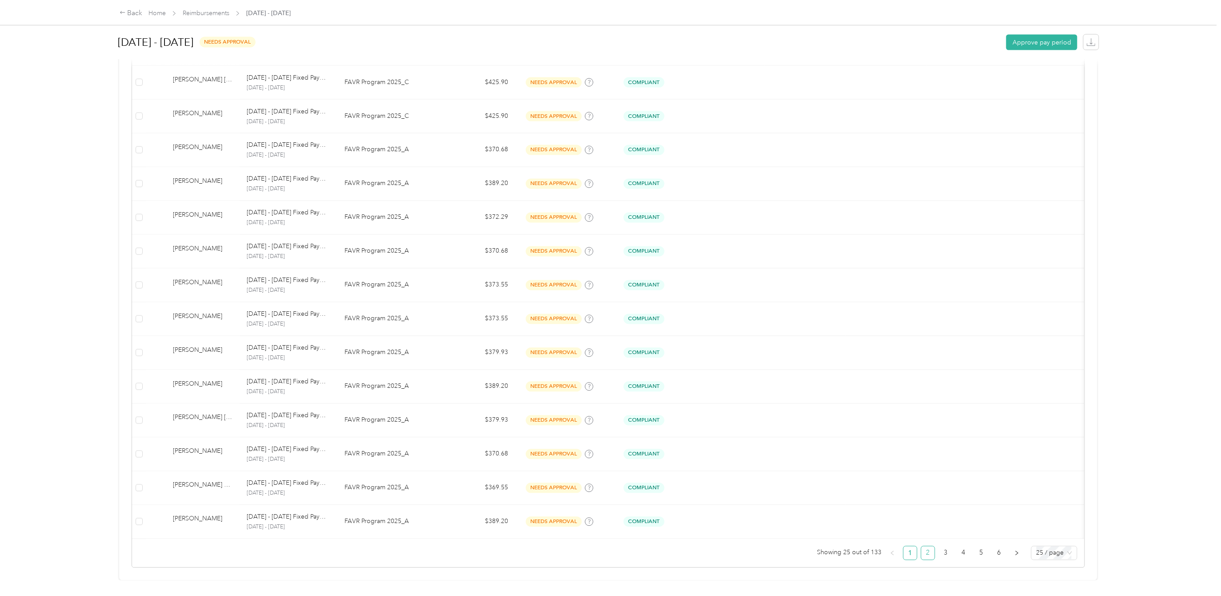
click at [922, 546] on link "2" at bounding box center [928, 552] width 13 height 13
click at [940, 546] on link "3" at bounding box center [946, 552] width 13 height 13
click at [958, 546] on link "4" at bounding box center [963, 552] width 13 height 13
click at [975, 546] on link "5" at bounding box center [981, 552] width 13 height 13
click at [993, 546] on link "6" at bounding box center [999, 552] width 13 height 13
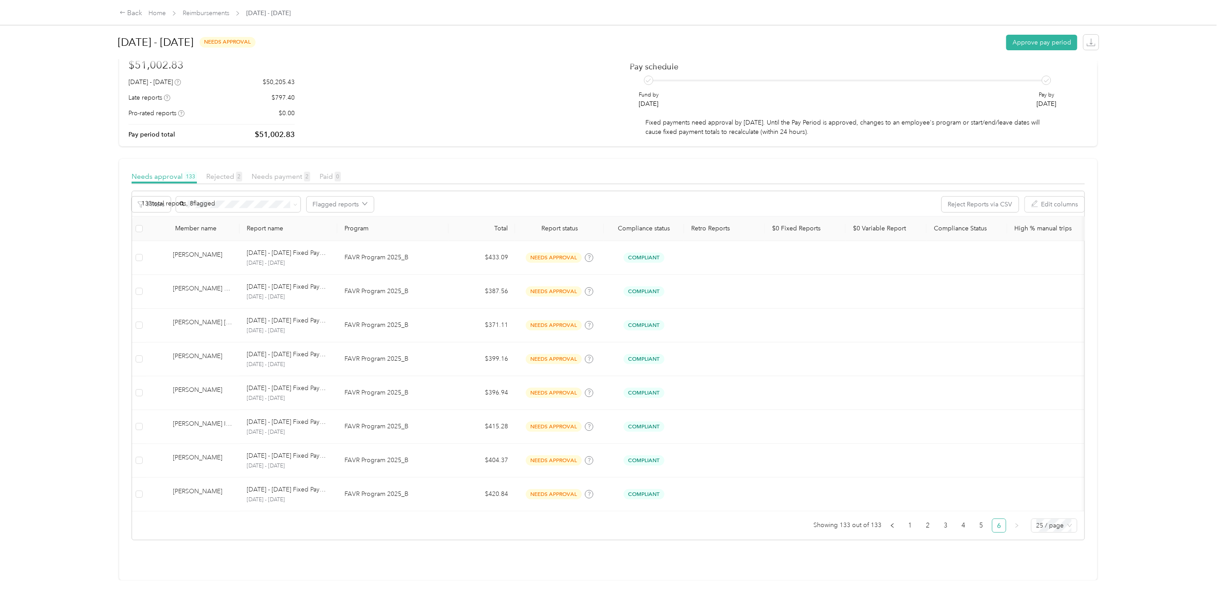
scroll to position [49, 0]
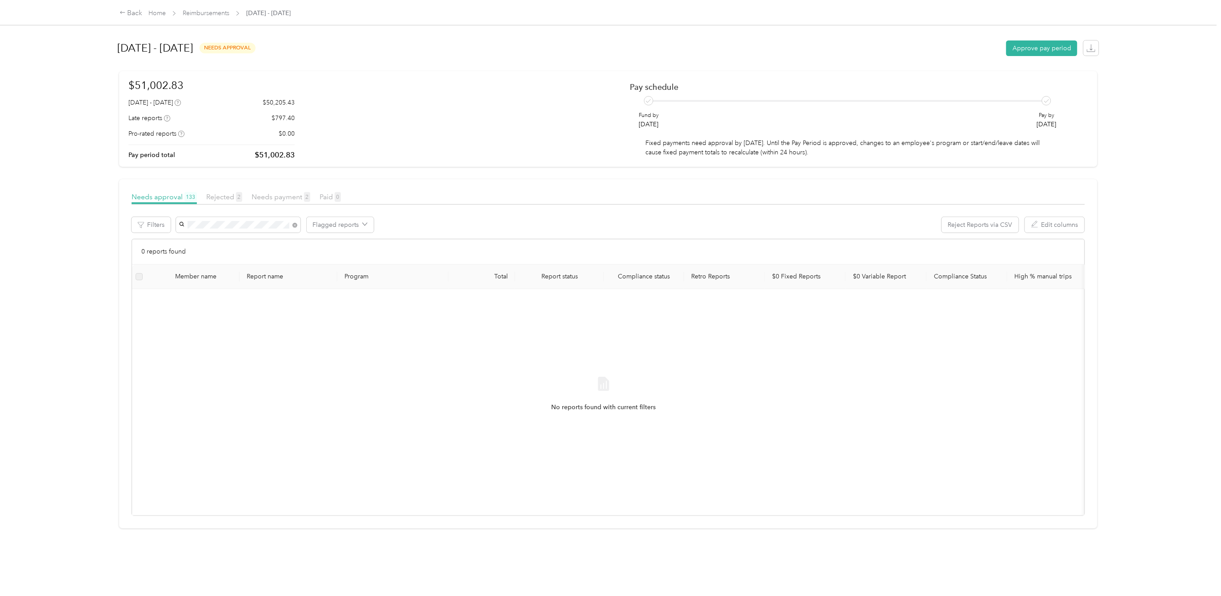
click at [195, 242] on li "[PERSON_NAME]" at bounding box center [238, 241] width 124 height 16
click at [291, 225] on span at bounding box center [293, 224] width 8 height 9
click at [215, 14] on link "Reimbursements" at bounding box center [206, 13] width 47 height 8
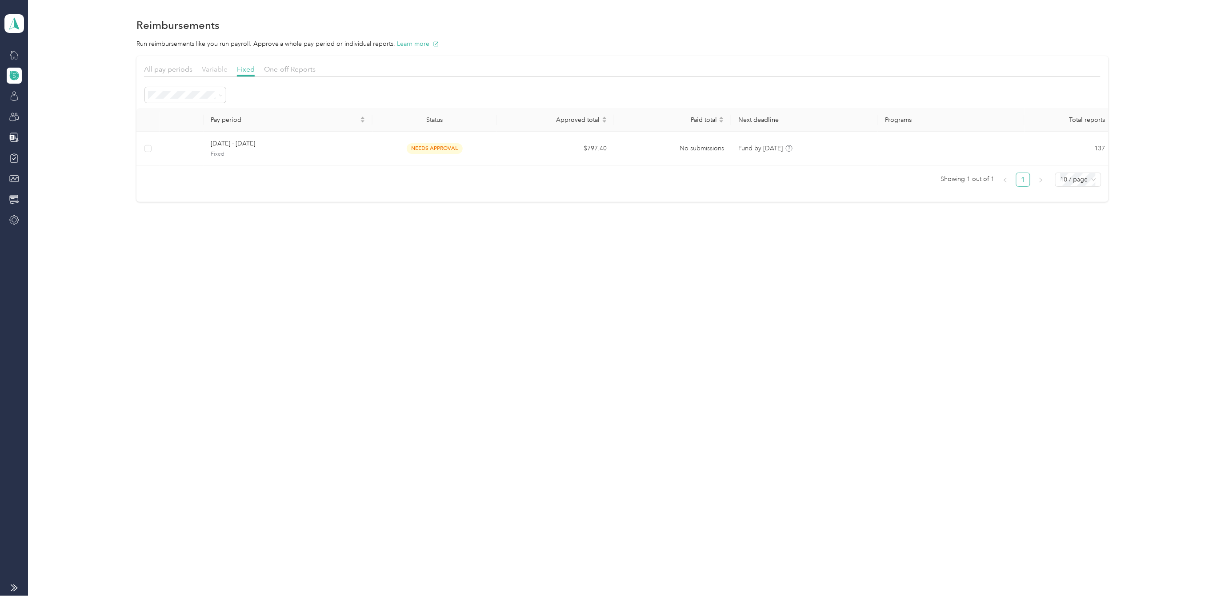
click at [213, 65] on span "Variable" at bounding box center [215, 69] width 26 height 8
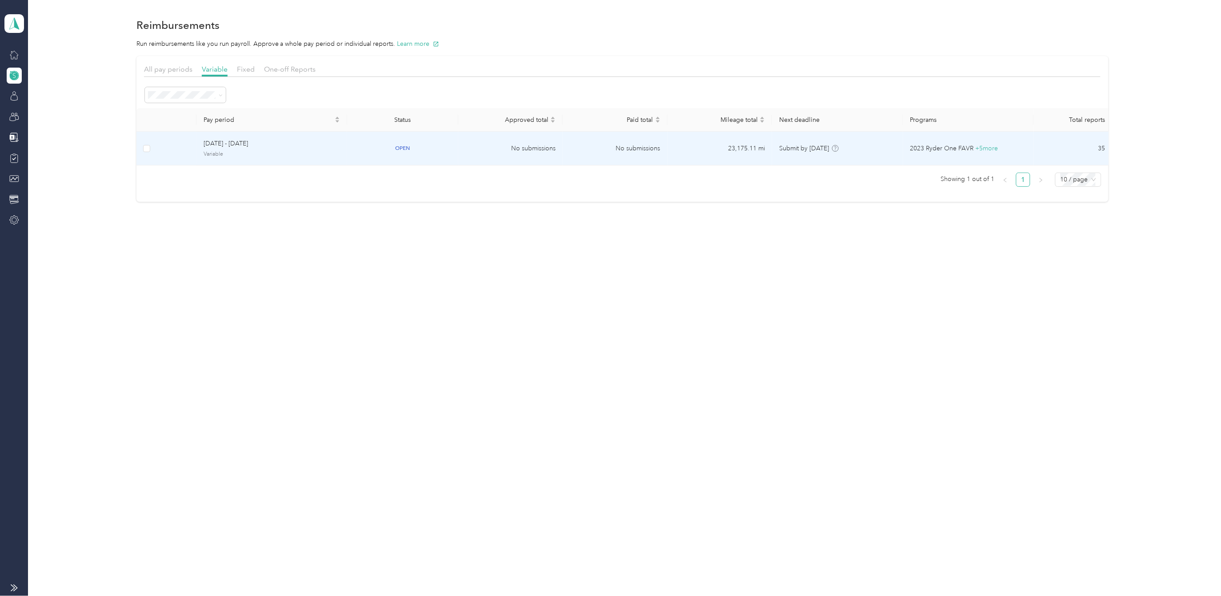
click at [235, 142] on span "[DATE] - [DATE]" at bounding box center [272, 144] width 137 height 10
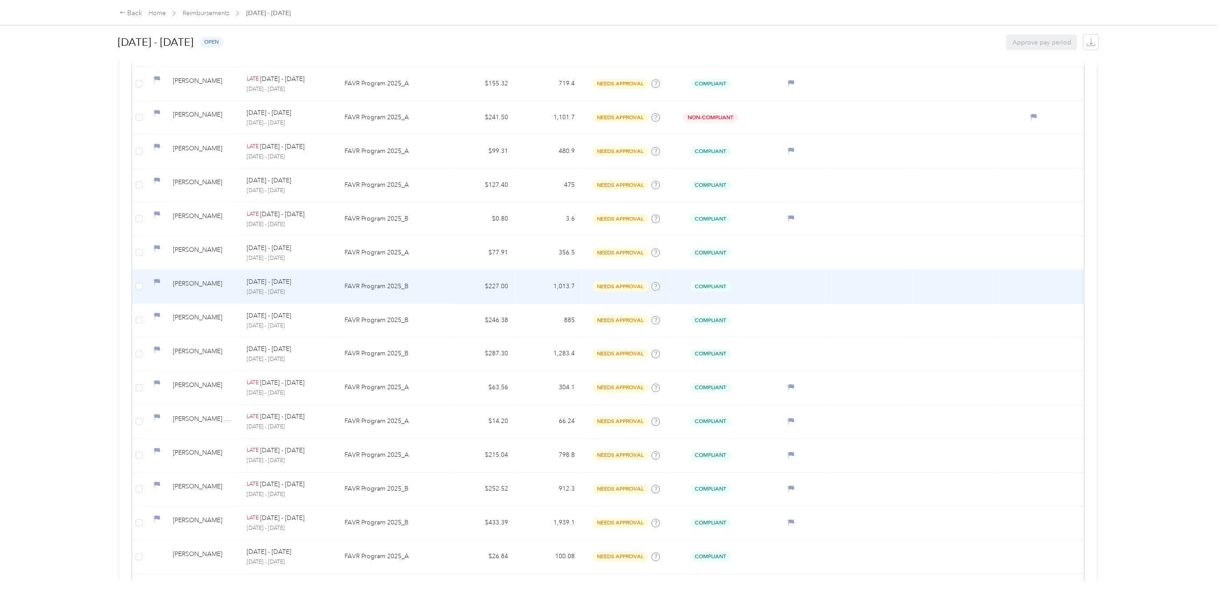
scroll to position [610, 0]
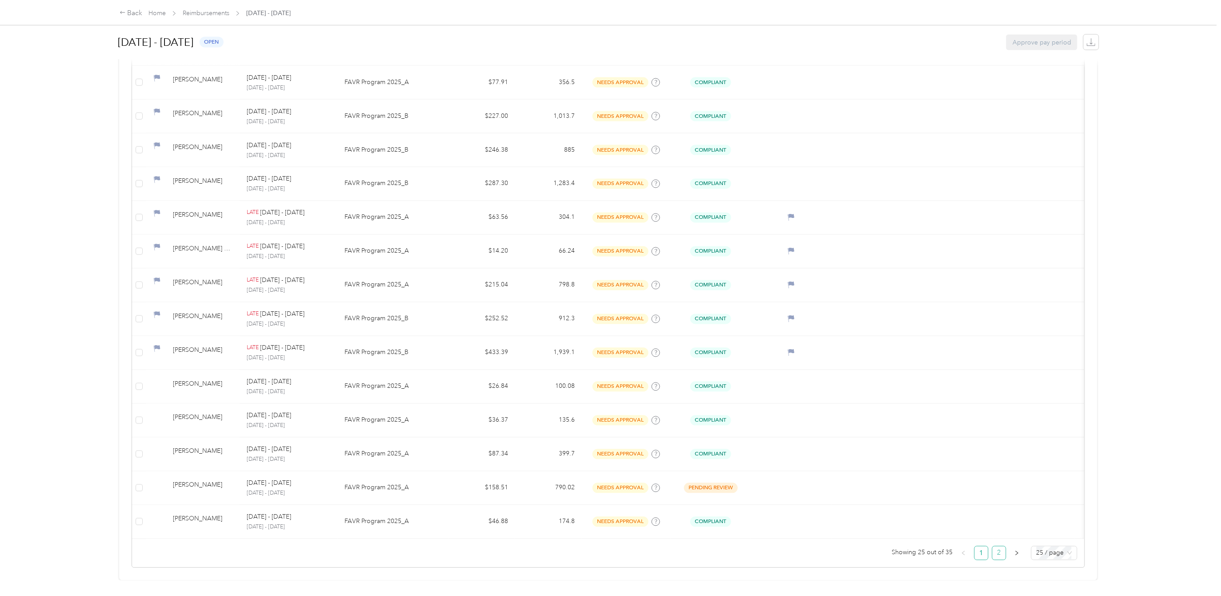
click at [993, 546] on link "2" at bounding box center [999, 552] width 13 height 13
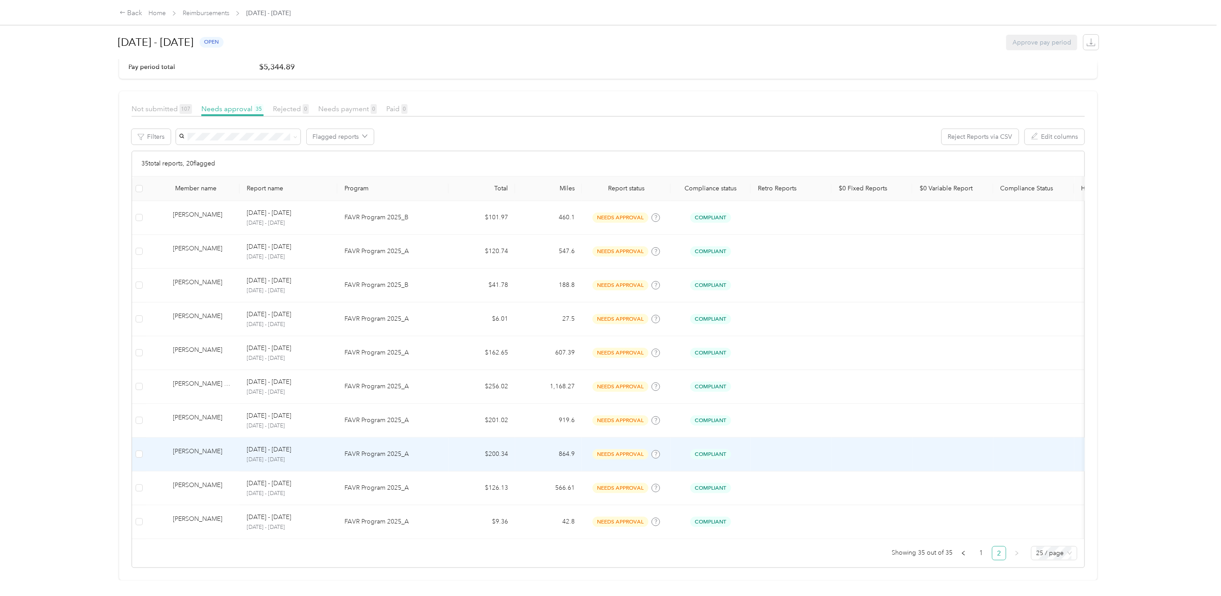
scroll to position [101, 0]
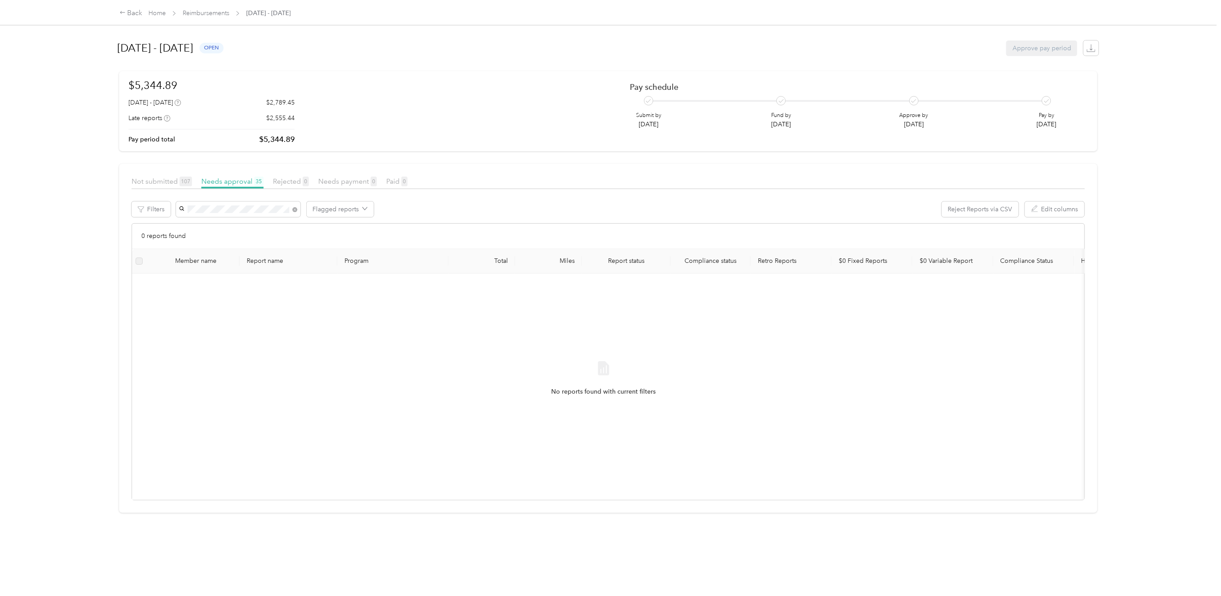
click at [241, 223] on span "[PERSON_NAME][EMAIL_ADDRESS][DOMAIN_NAME]" at bounding box center [233, 230] width 103 height 17
click at [203, 224] on span "[PERSON_NAME]" at bounding box center [206, 226] width 49 height 8
click at [168, 181] on span "Not submitted 107" at bounding box center [162, 181] width 60 height 8
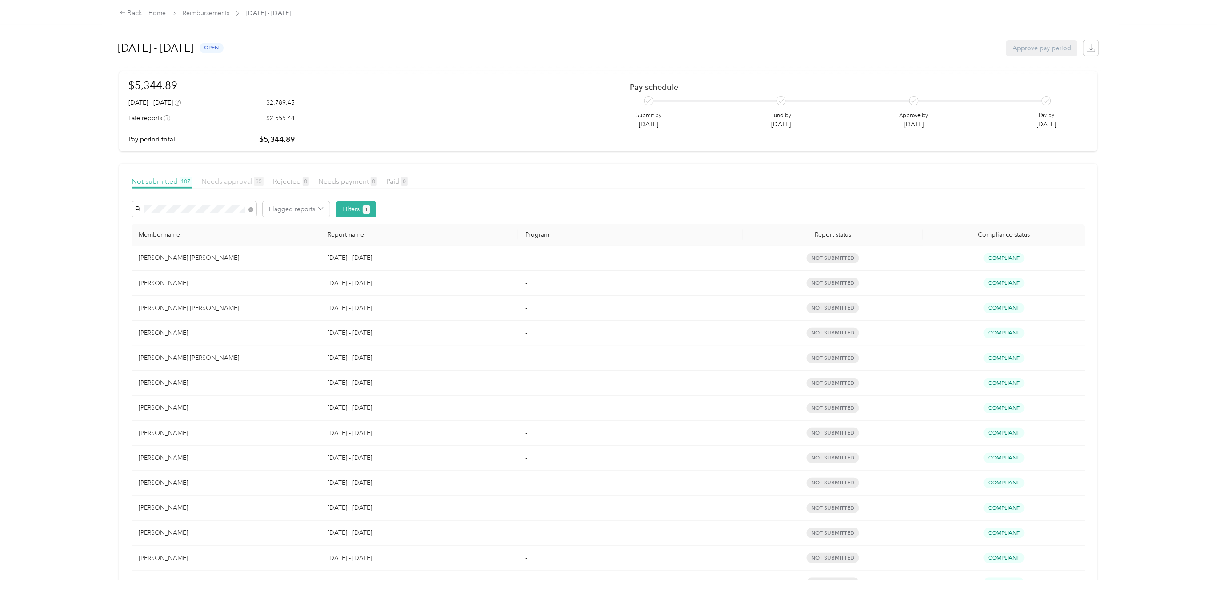
click at [235, 182] on span "Needs approval 35" at bounding box center [232, 181] width 62 height 8
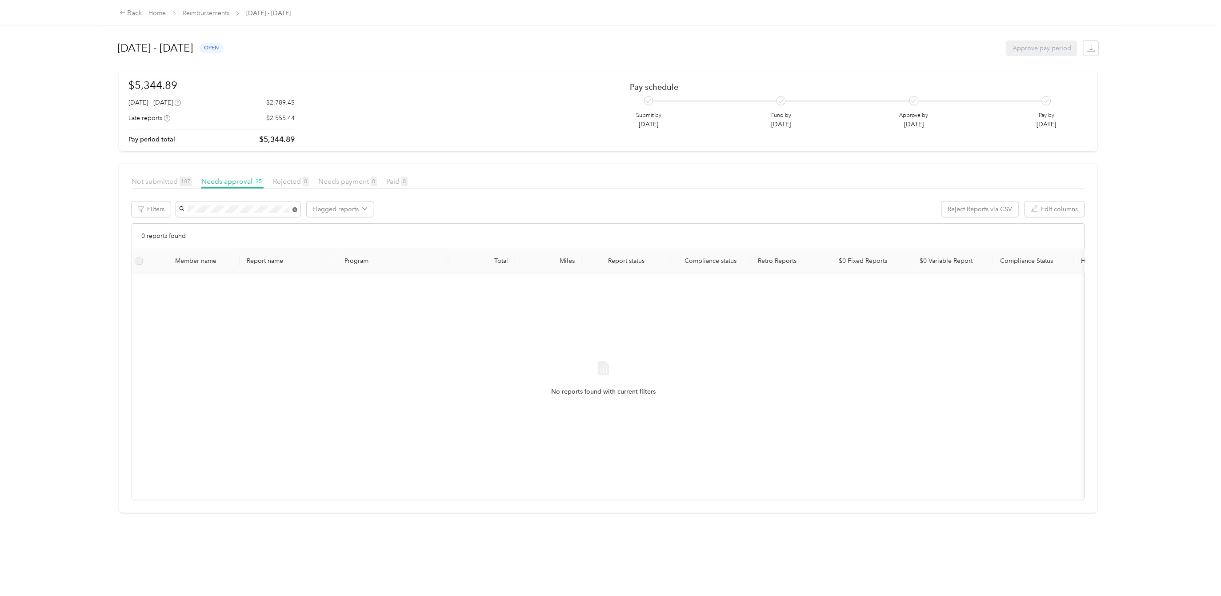
click at [294, 209] on icon at bounding box center [295, 209] width 5 height 5
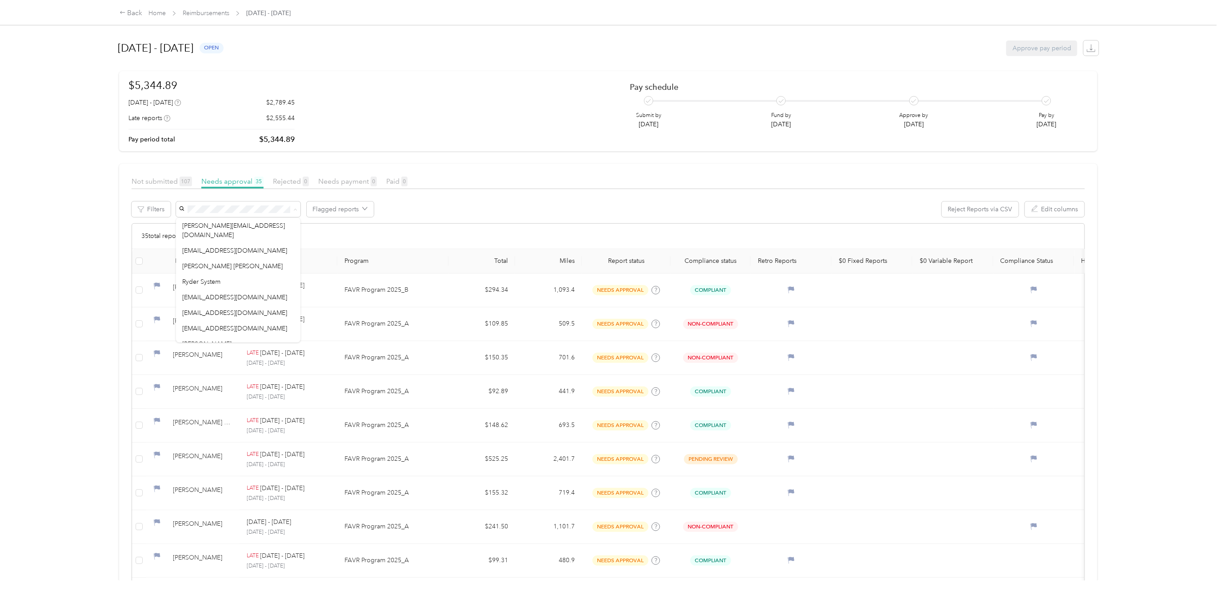
click at [466, 207] on div "Flagged reports Reject Reports via CSV Edit columns" at bounding box center [631, 209] width 910 height 16
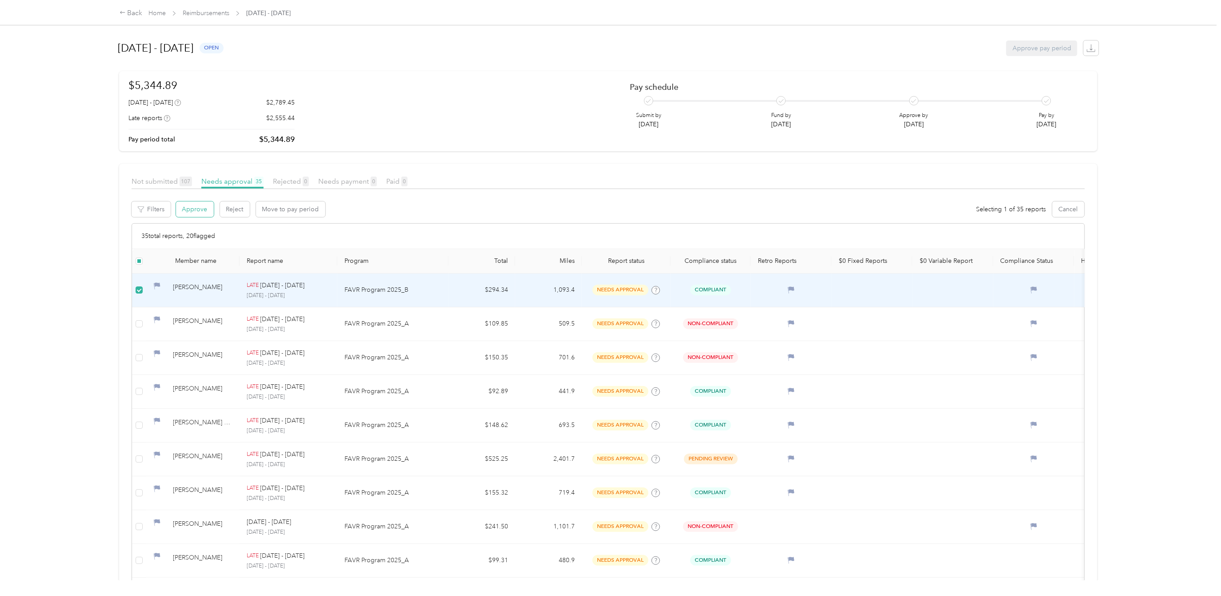
click at [195, 211] on button "Approve" at bounding box center [195, 209] width 38 height 16
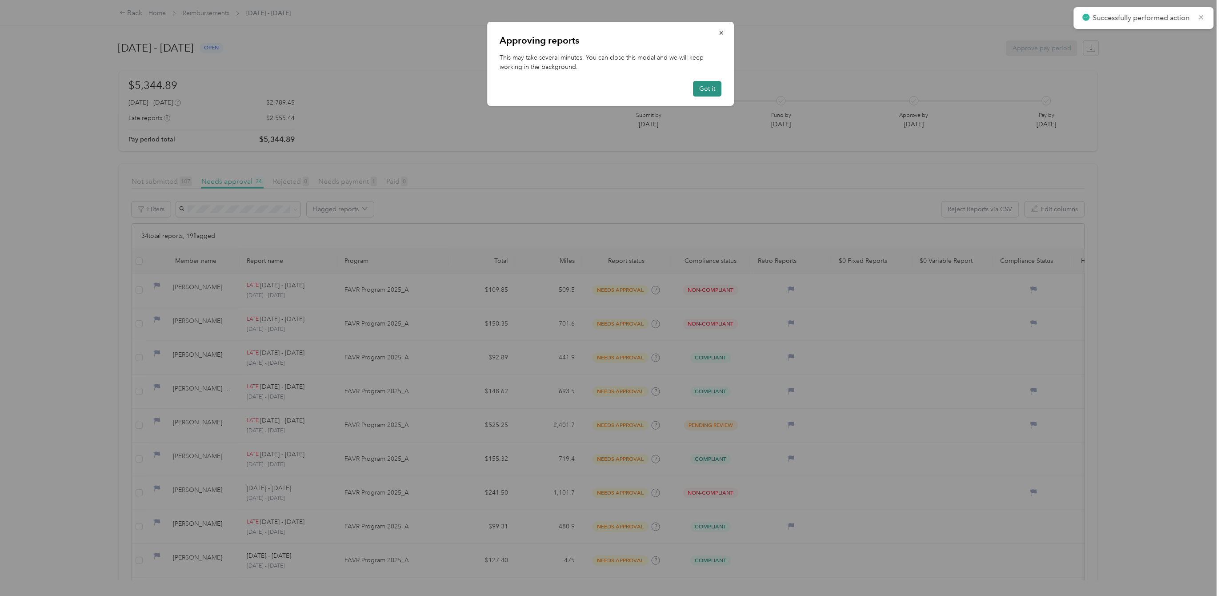
click at [710, 87] on button "Got it" at bounding box center [707, 89] width 28 height 16
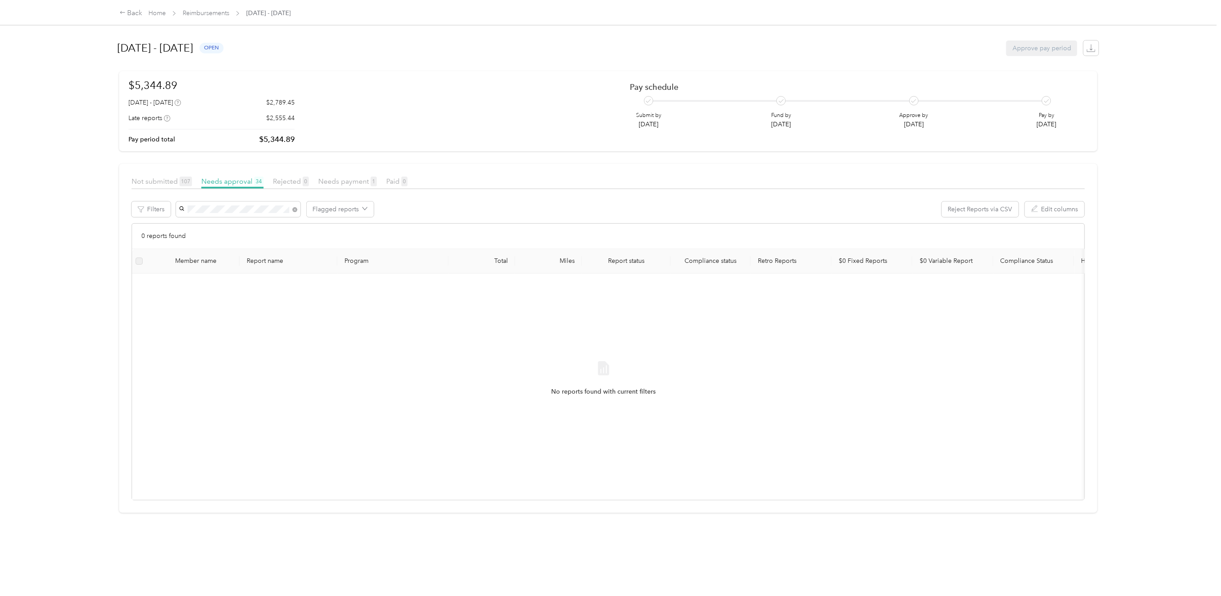
click at [212, 225] on span "[PERSON_NAME]" at bounding box center [206, 226] width 49 height 8
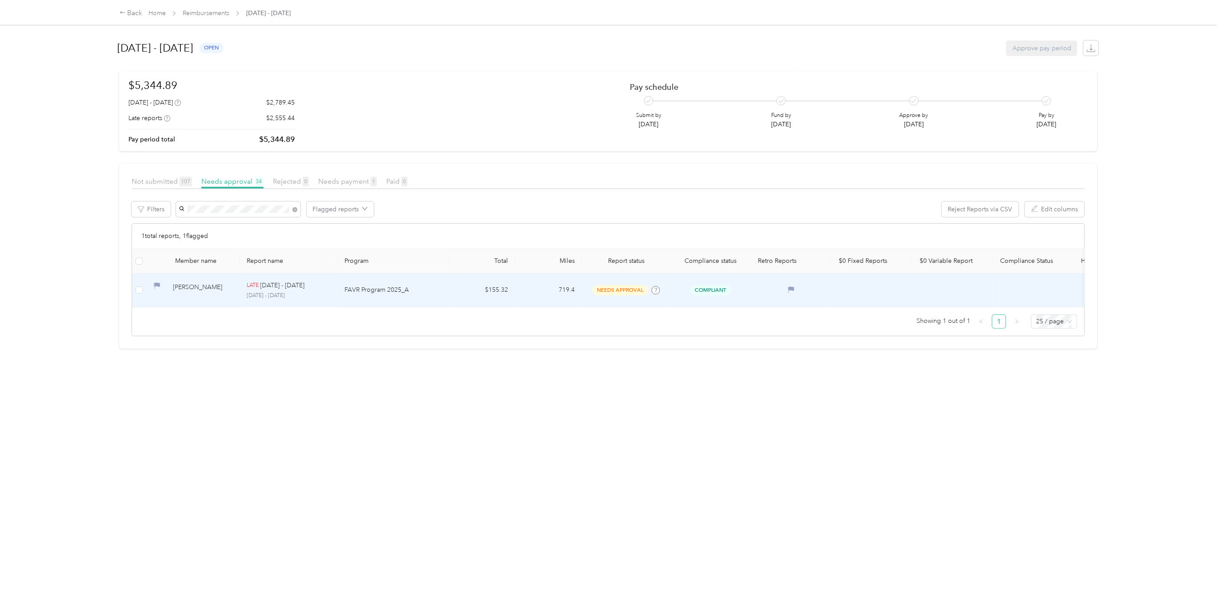
click at [631, 287] on span "needs approval" at bounding box center [621, 290] width 56 height 10
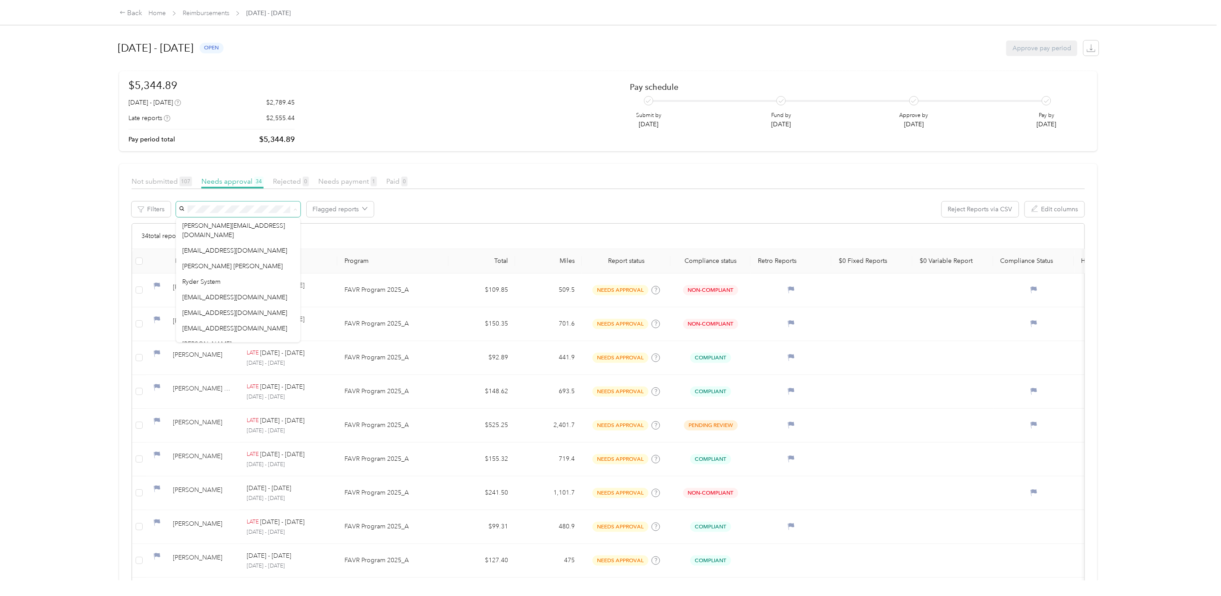
click at [1151, 367] on div "Back Home Reimbursements [DATE] - [DATE] [DATE] - [DATE] open Approve pay perio…" at bounding box center [608, 298] width 1217 height 596
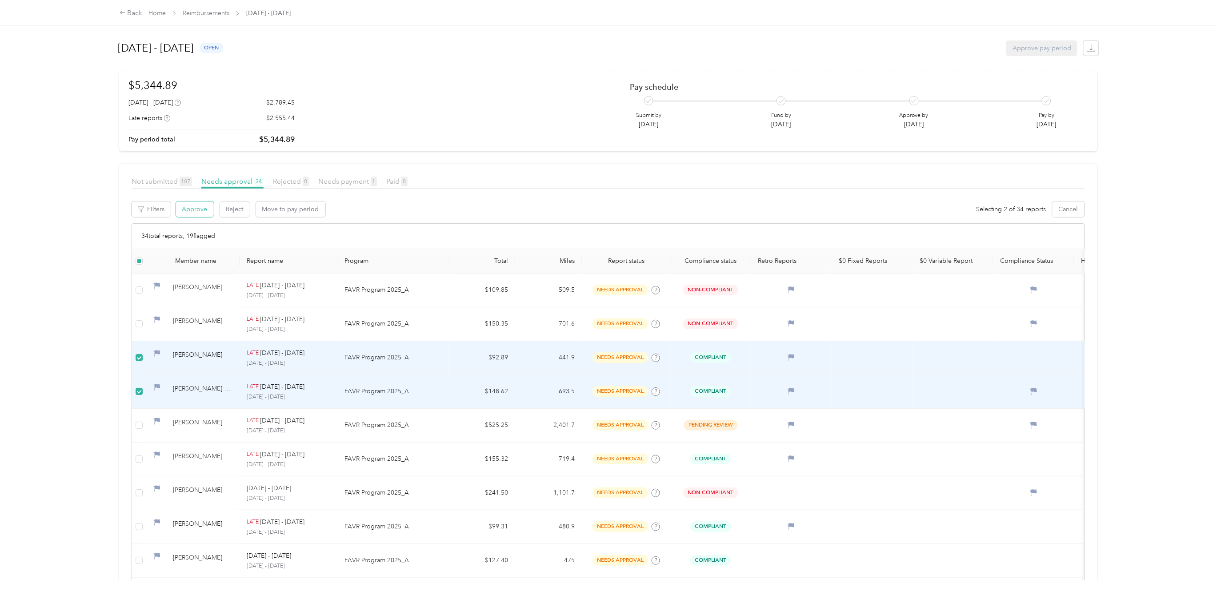
click at [197, 212] on button "Approve" at bounding box center [195, 209] width 38 height 16
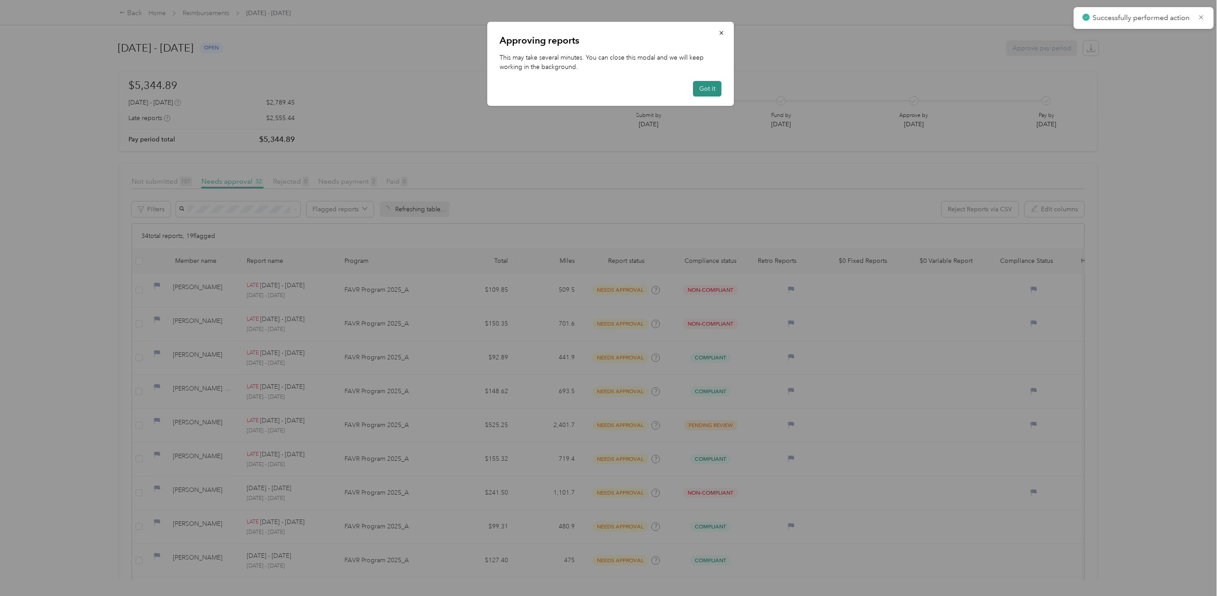
click at [707, 89] on button "Got it" at bounding box center [707, 89] width 28 height 16
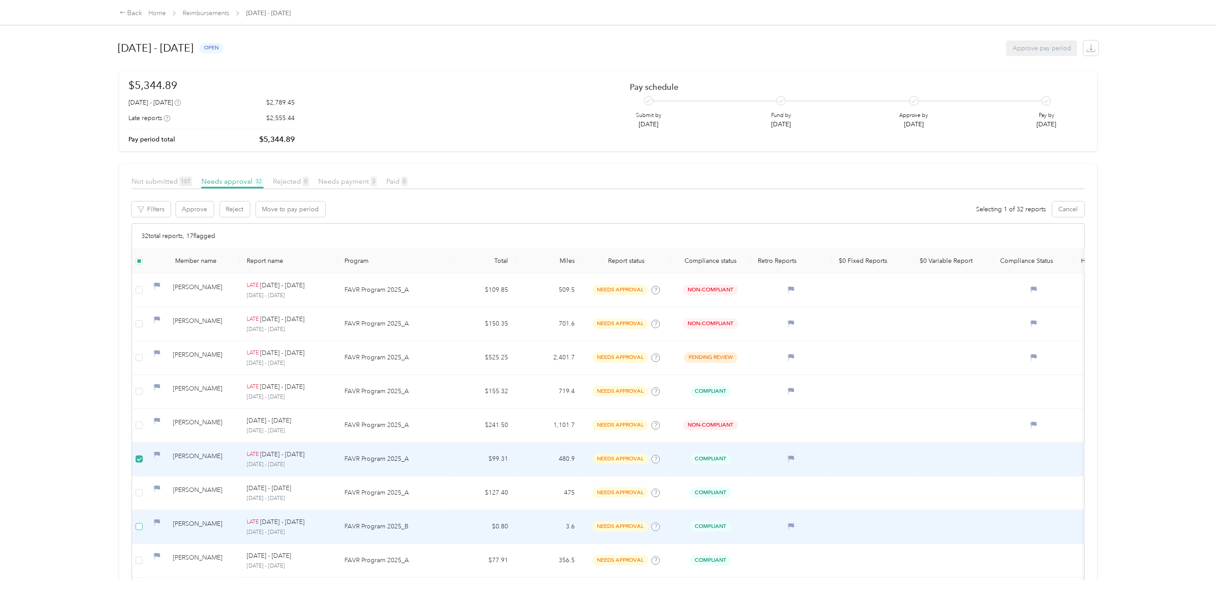
click at [142, 531] on label at bounding box center [139, 527] width 7 height 10
click at [192, 208] on button "Approve" at bounding box center [195, 209] width 38 height 16
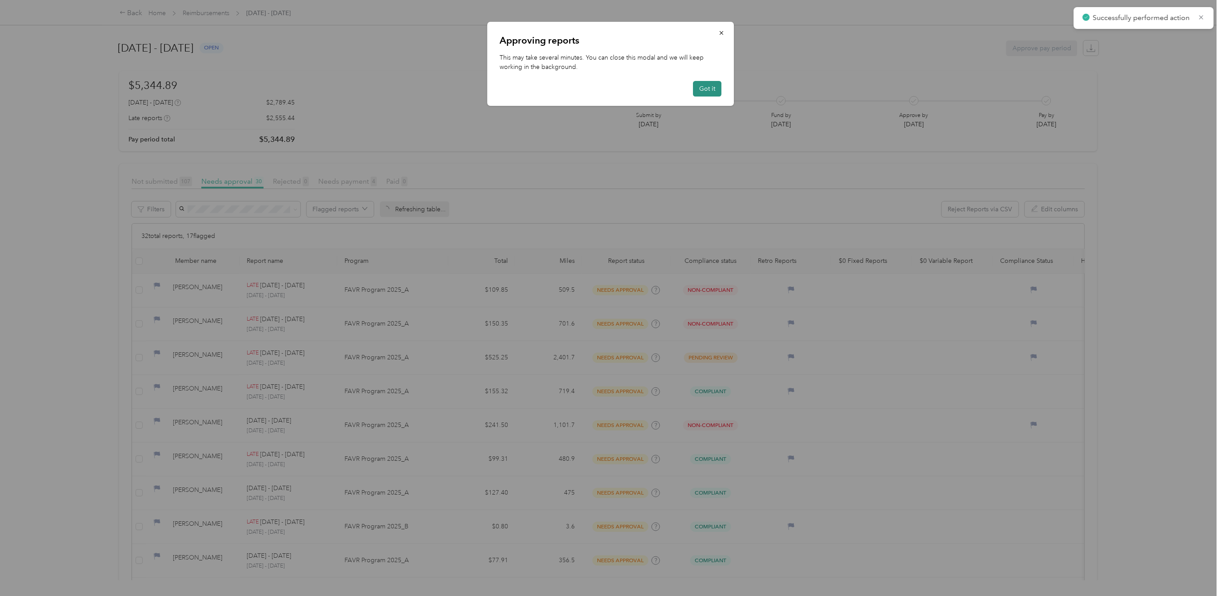
click at [713, 87] on button "Got it" at bounding box center [707, 89] width 28 height 16
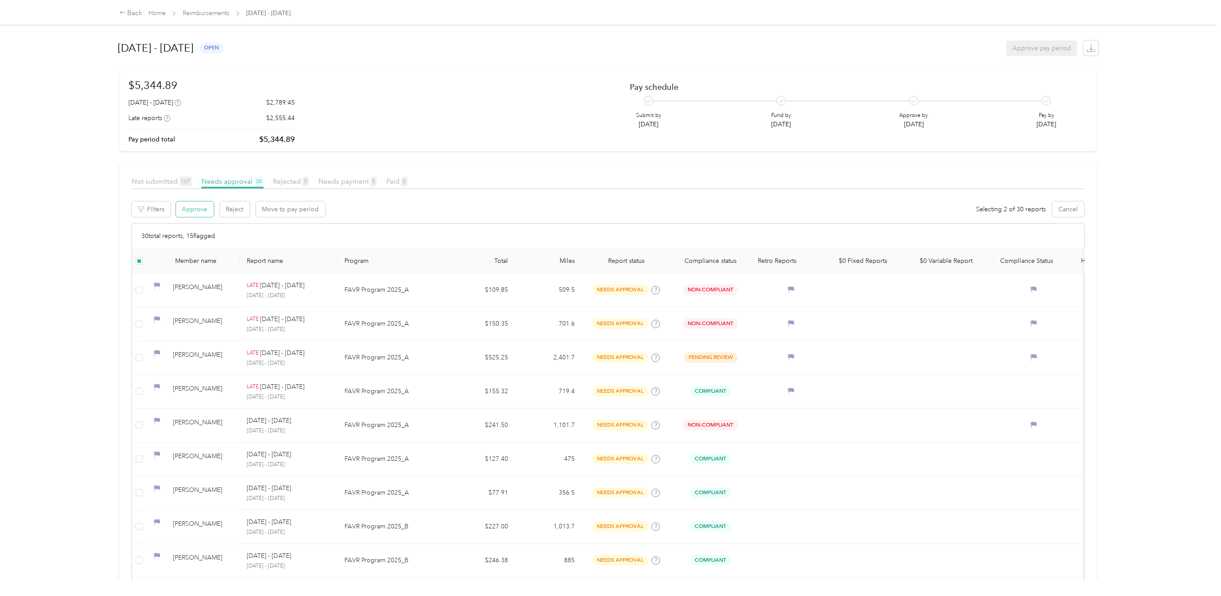
click at [190, 209] on button "Approve" at bounding box center [195, 209] width 38 height 16
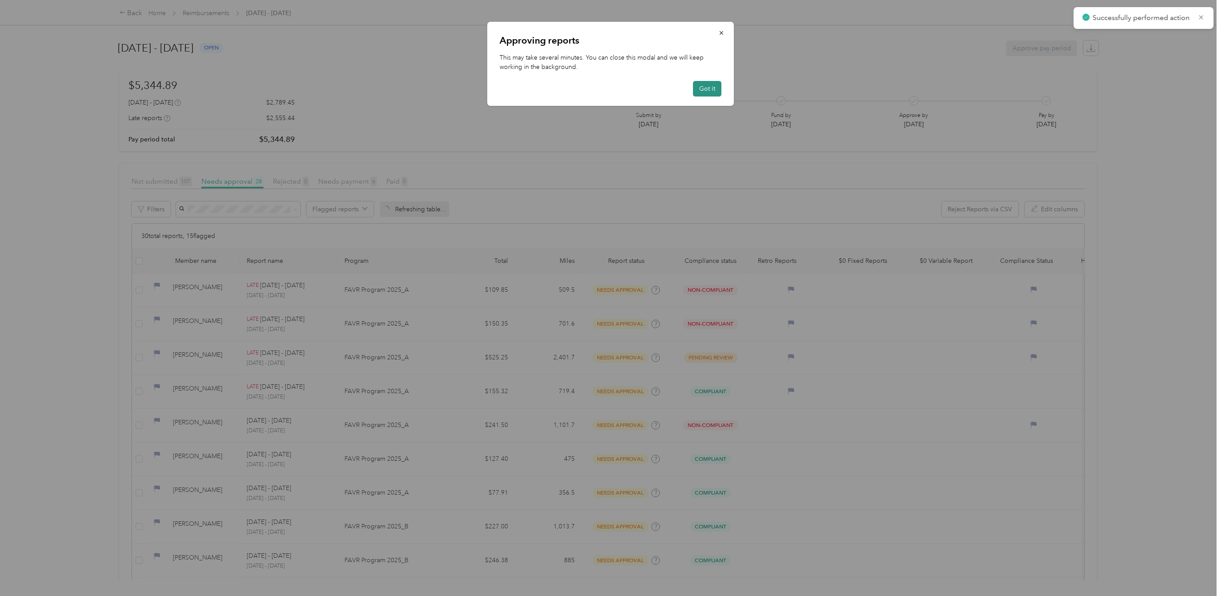
click at [707, 91] on button "Got it" at bounding box center [707, 89] width 28 height 16
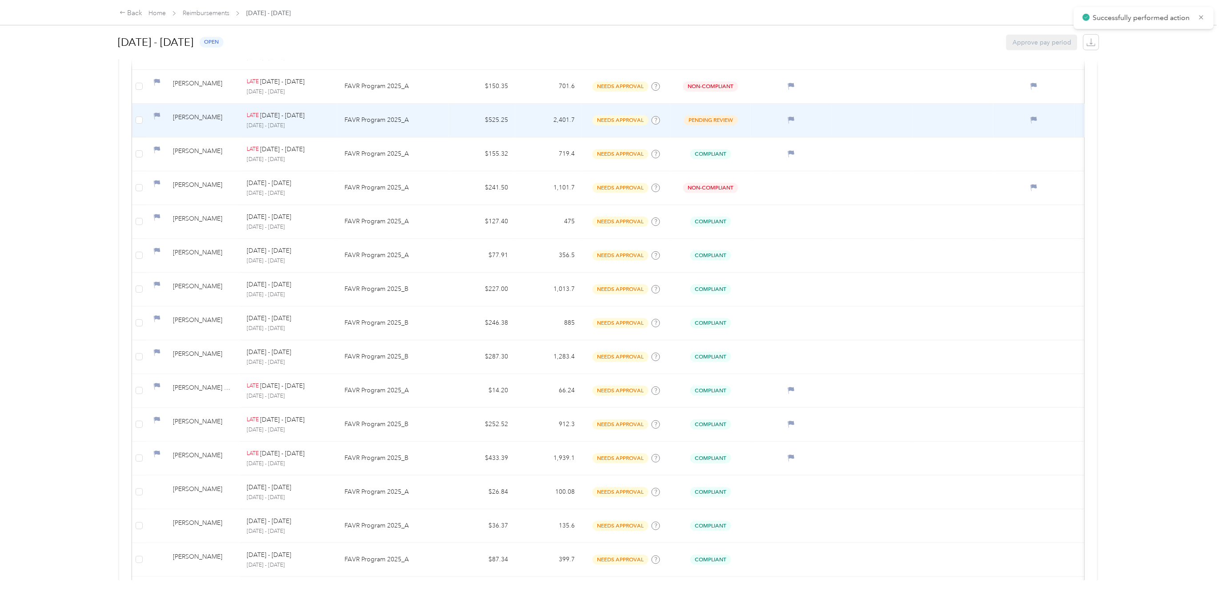
scroll to position [356, 0]
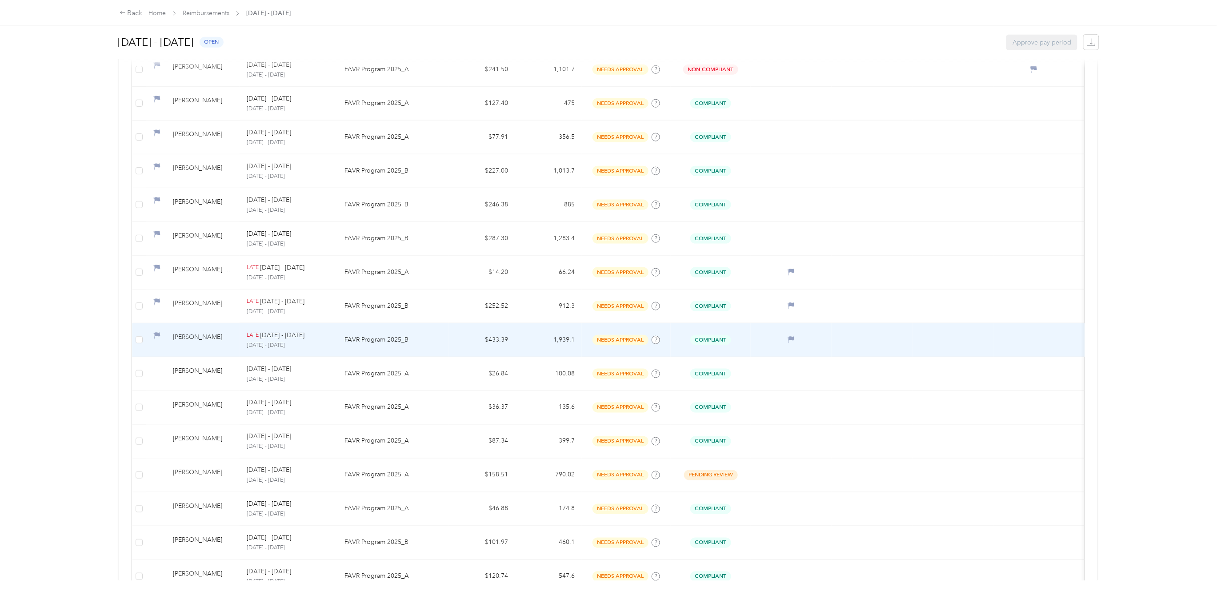
click at [206, 342] on div "[PERSON_NAME]" at bounding box center [203, 340] width 60 height 16
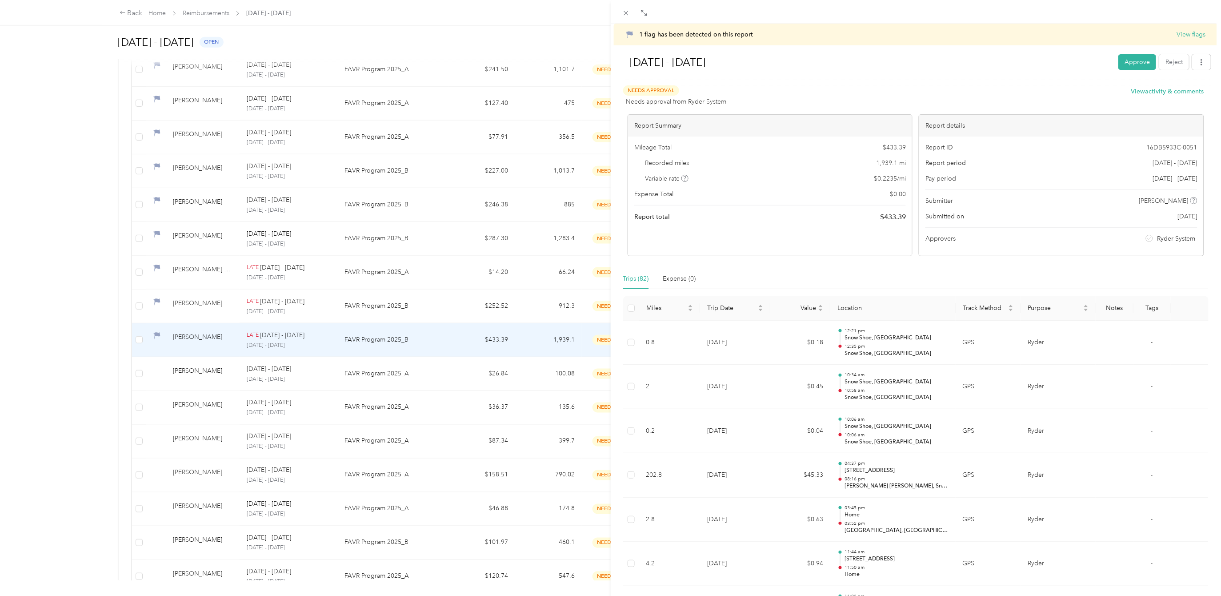
click at [298, 197] on div "1 flag has been detected on this report View flags [DATE] - [DATE] Approve Reje…" at bounding box center [610, 298] width 1221 height 596
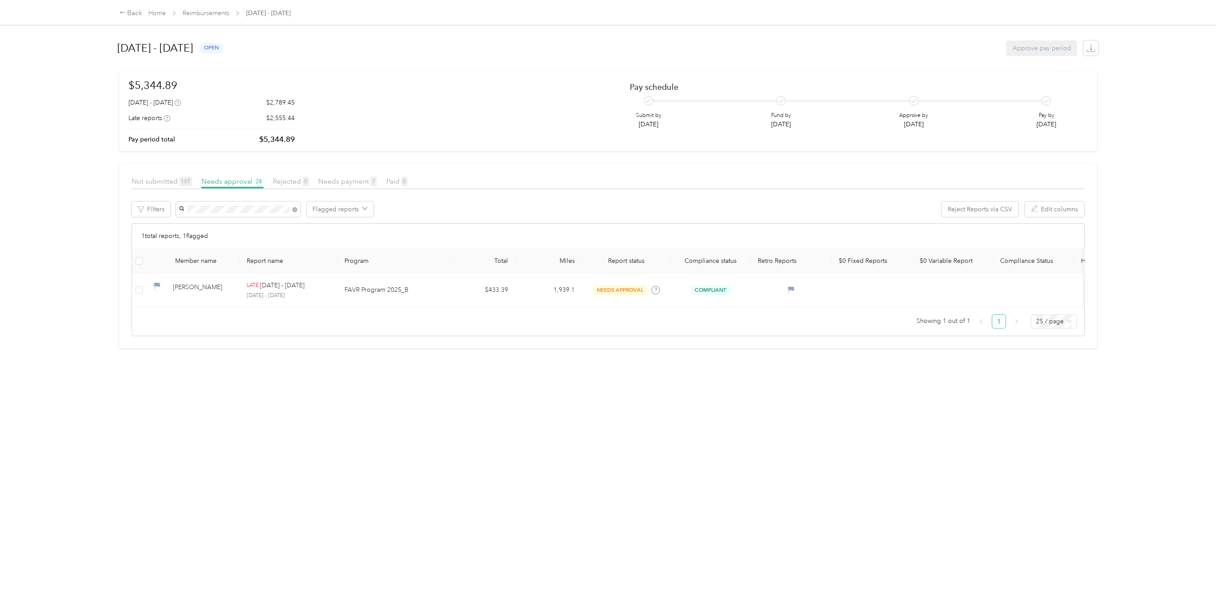
click at [217, 226] on div "[PERSON_NAME]" at bounding box center [238, 225] width 112 height 9
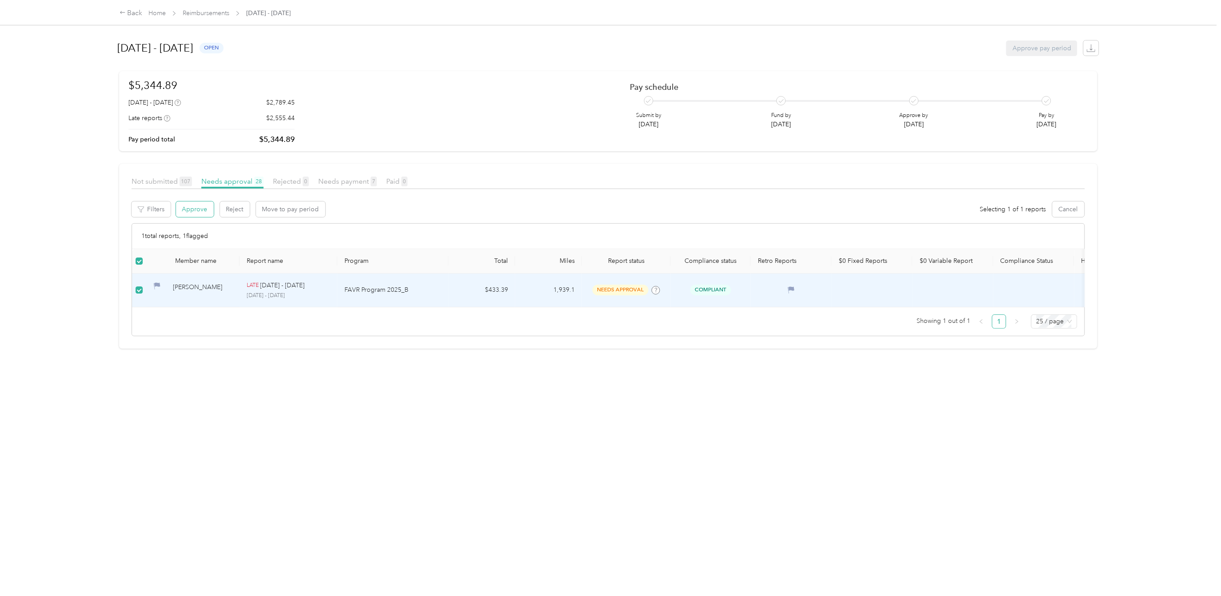
click at [195, 203] on button "Approve" at bounding box center [195, 209] width 38 height 16
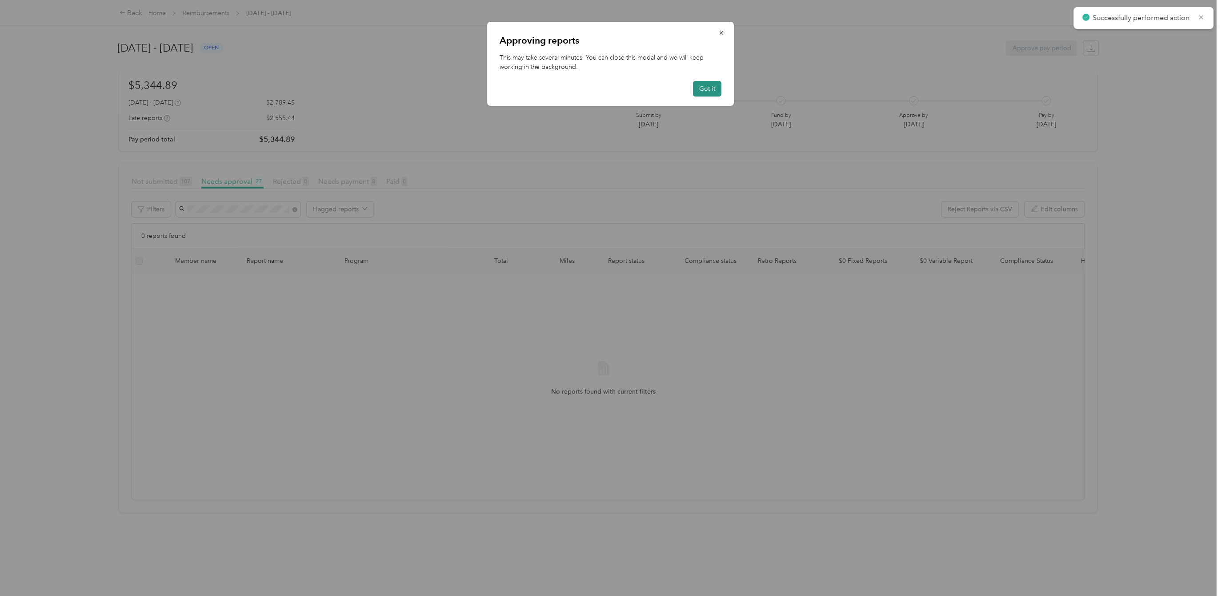
click at [703, 85] on button "Got it" at bounding box center [707, 89] width 28 height 16
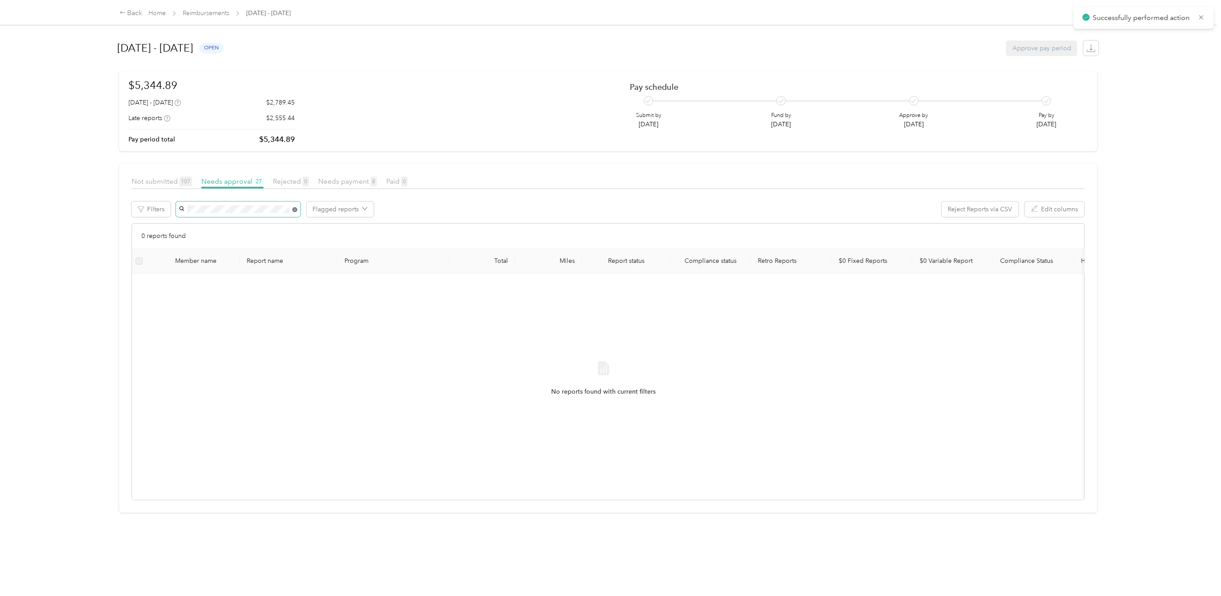
click at [296, 210] on icon at bounding box center [295, 209] width 5 height 5
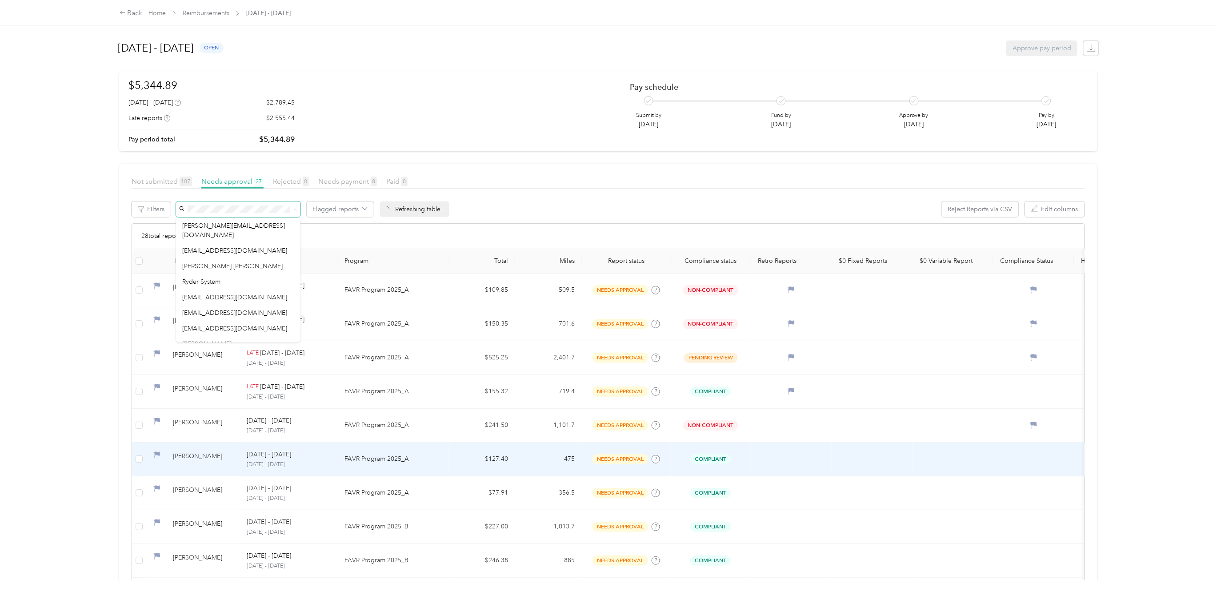
click at [925, 476] on td at bounding box center [953, 459] width 81 height 34
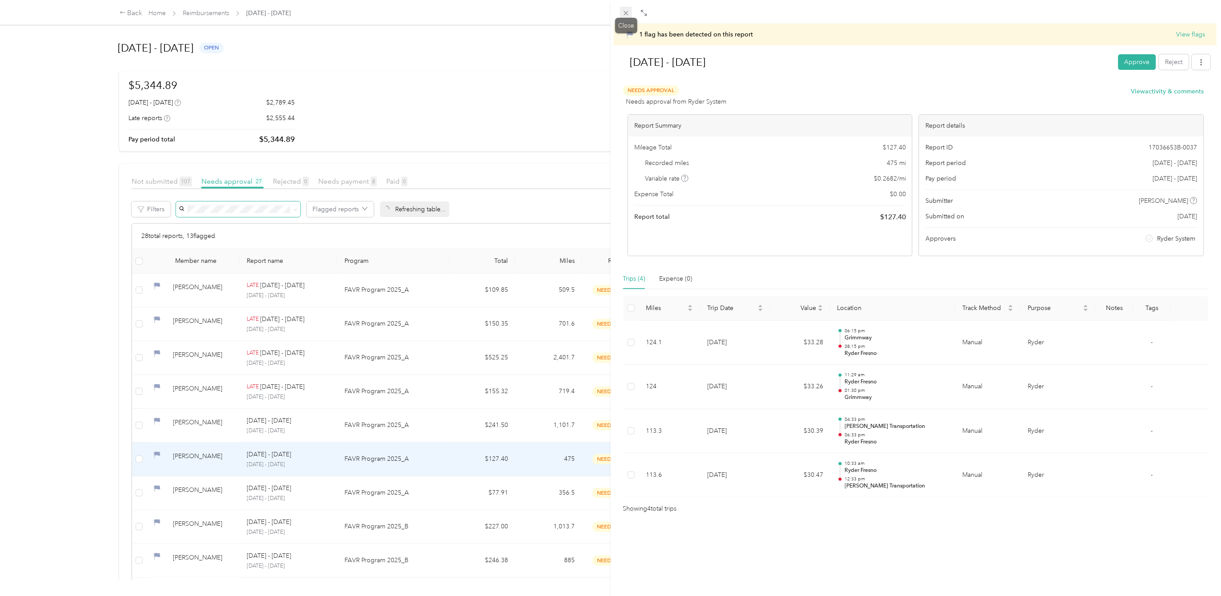
click at [620, 12] on span at bounding box center [626, 13] width 12 height 12
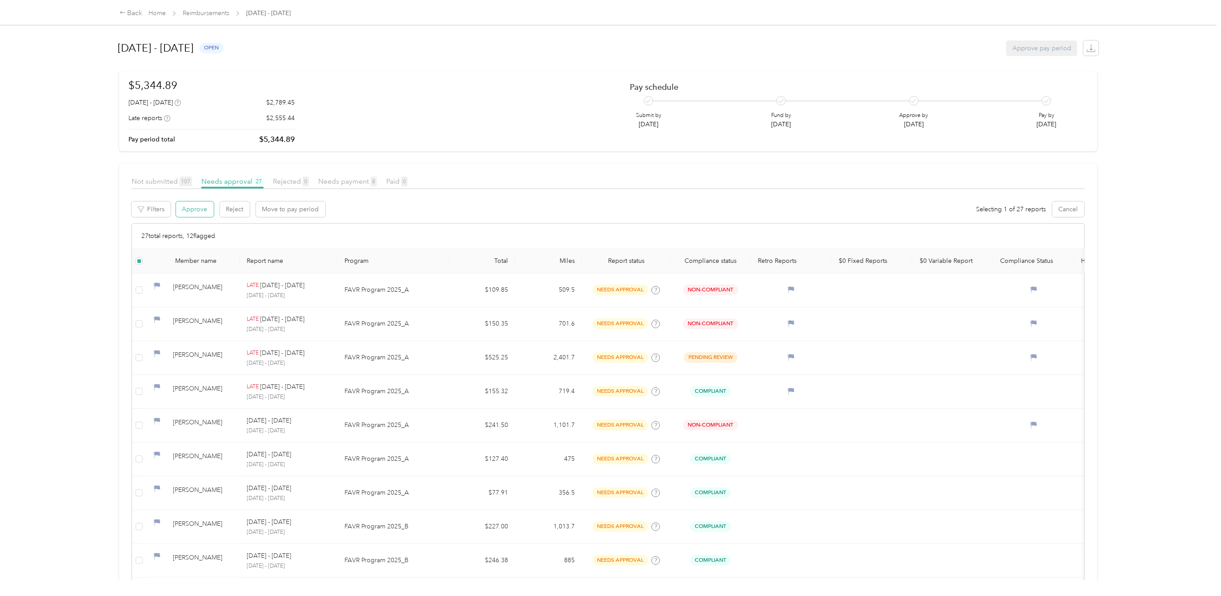
click at [203, 205] on button "Approve" at bounding box center [195, 209] width 38 height 16
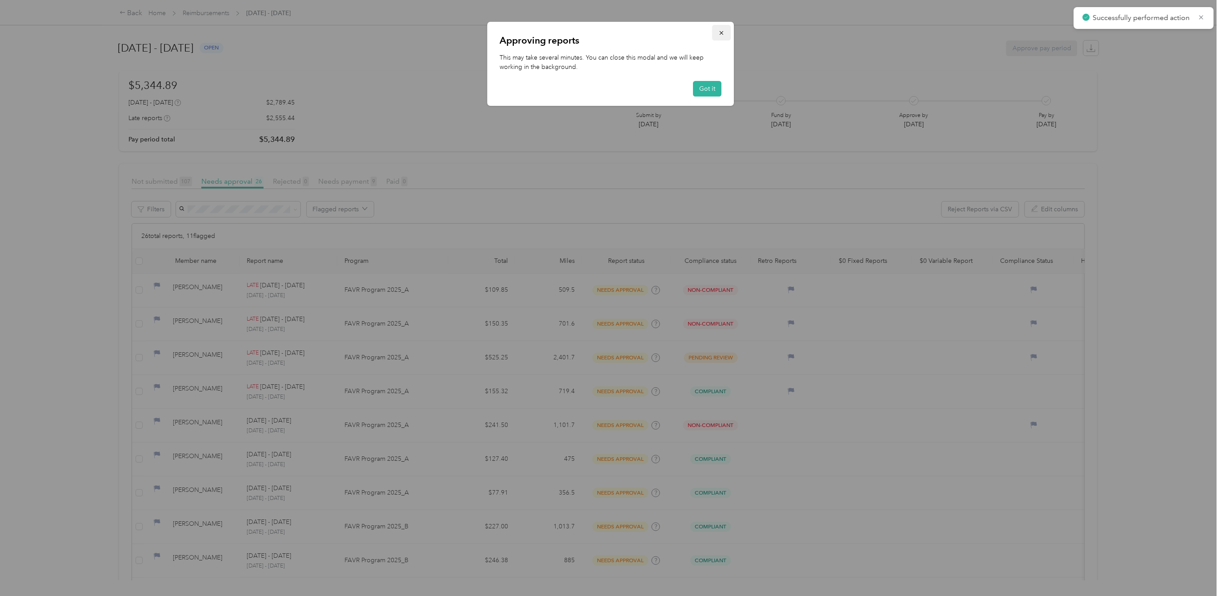
click at [727, 32] on button "button" at bounding box center [721, 33] width 19 height 16
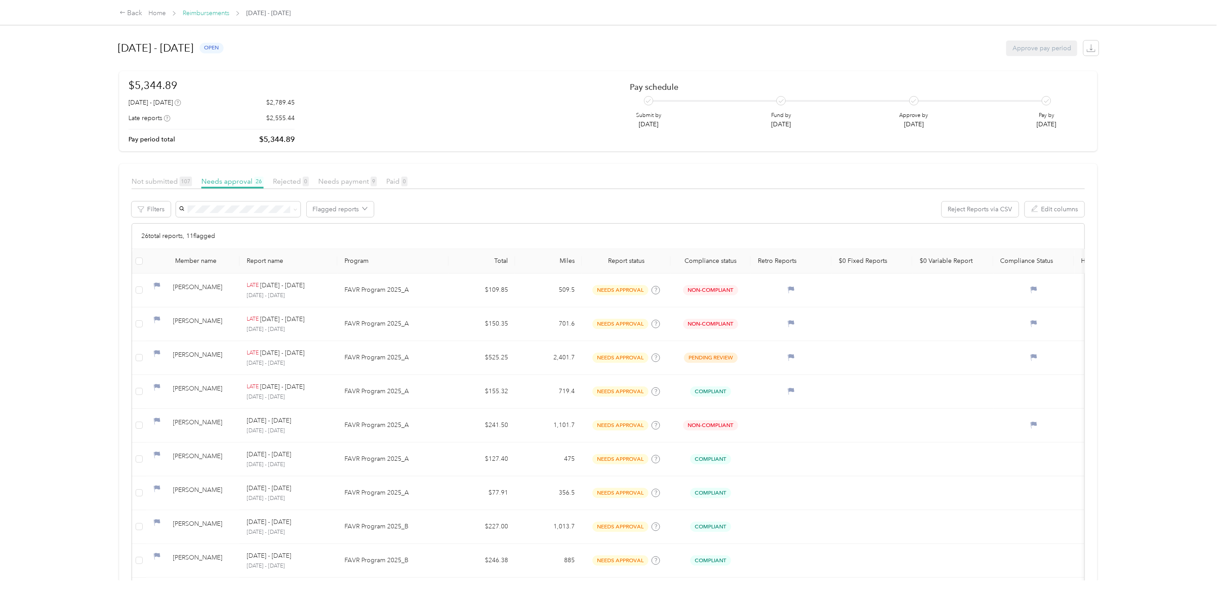
click at [208, 12] on link "Reimbursements" at bounding box center [206, 13] width 47 height 8
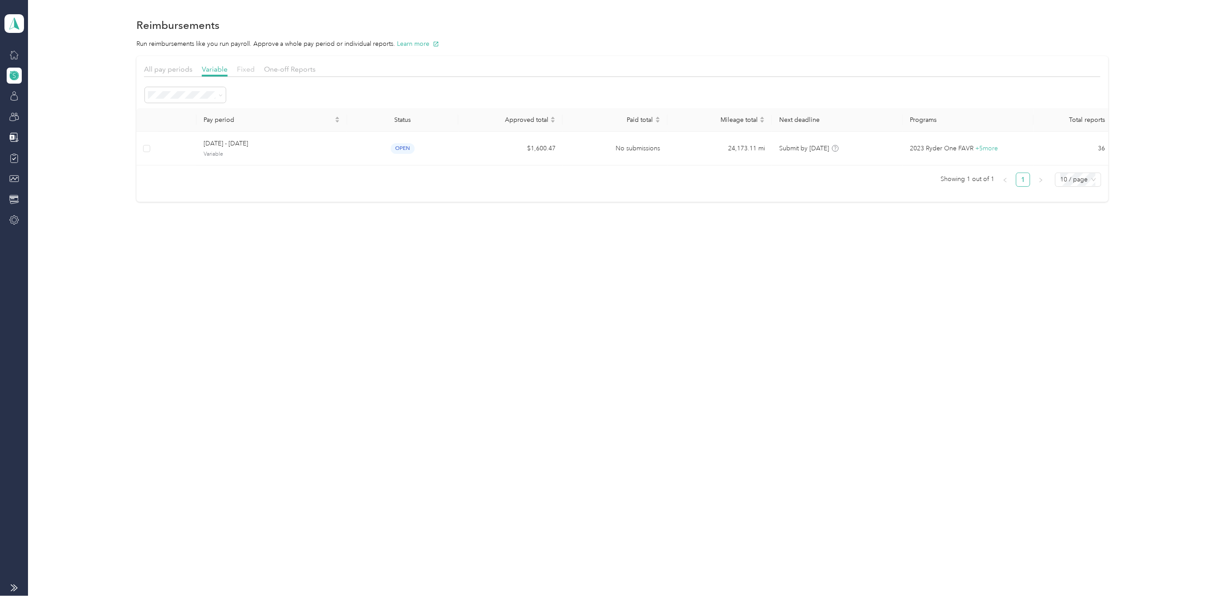
click at [245, 71] on span "Fixed" at bounding box center [246, 69] width 18 height 8
